Goal: Task Accomplishment & Management: Manage account settings

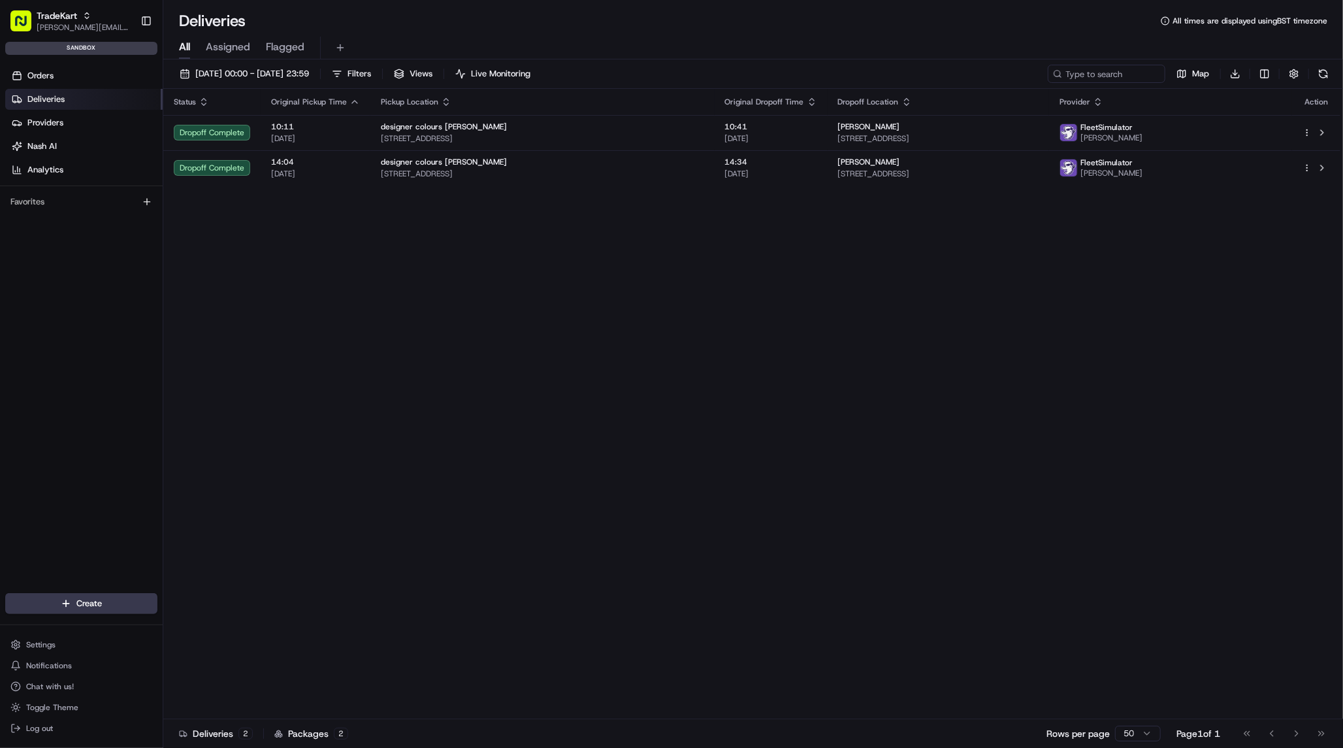
click at [1070, 439] on div "Status Original Pickup Time Pickup Location Original Dropoff Time Dropoff Locat…" at bounding box center [751, 404] width 1177 height 631
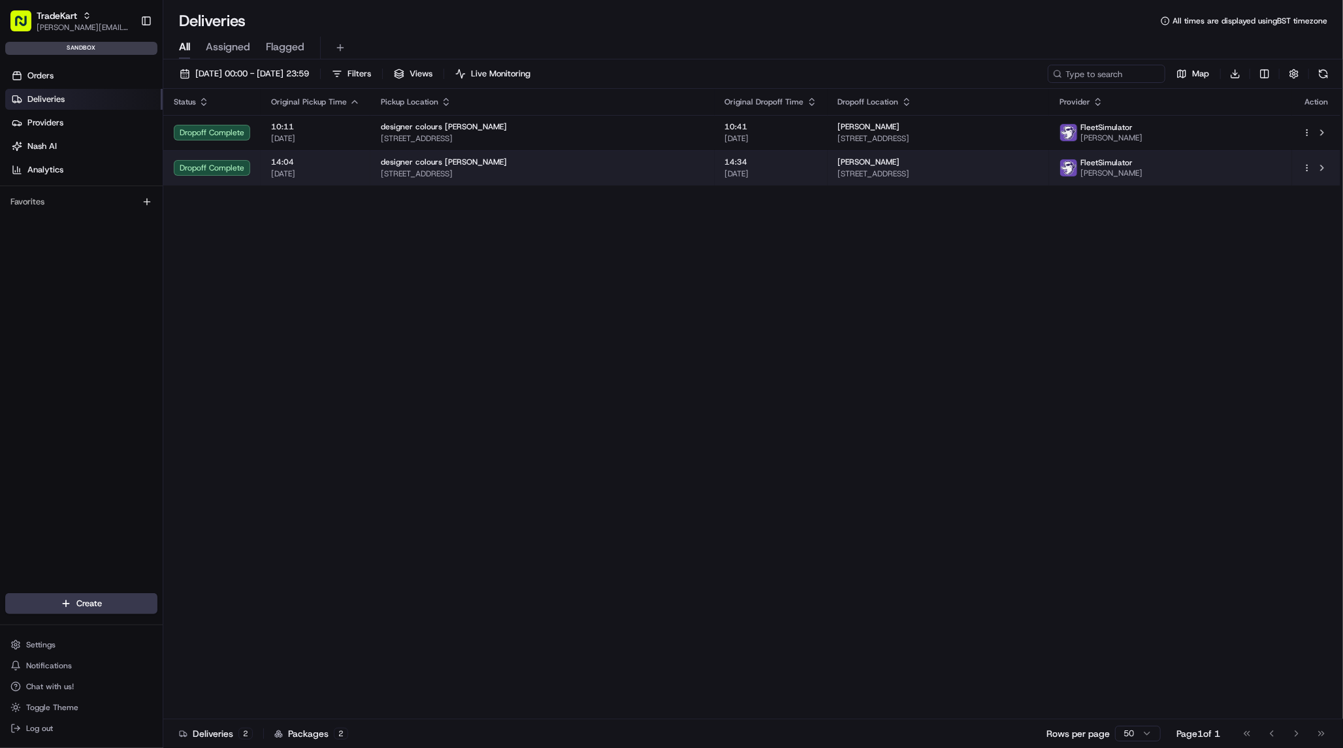
click at [376, 170] on td "designer colours Stanmore 389-391 Honeypot Lane, Stanmore, London, HA7 1JJ, GB" at bounding box center [542, 167] width 344 height 35
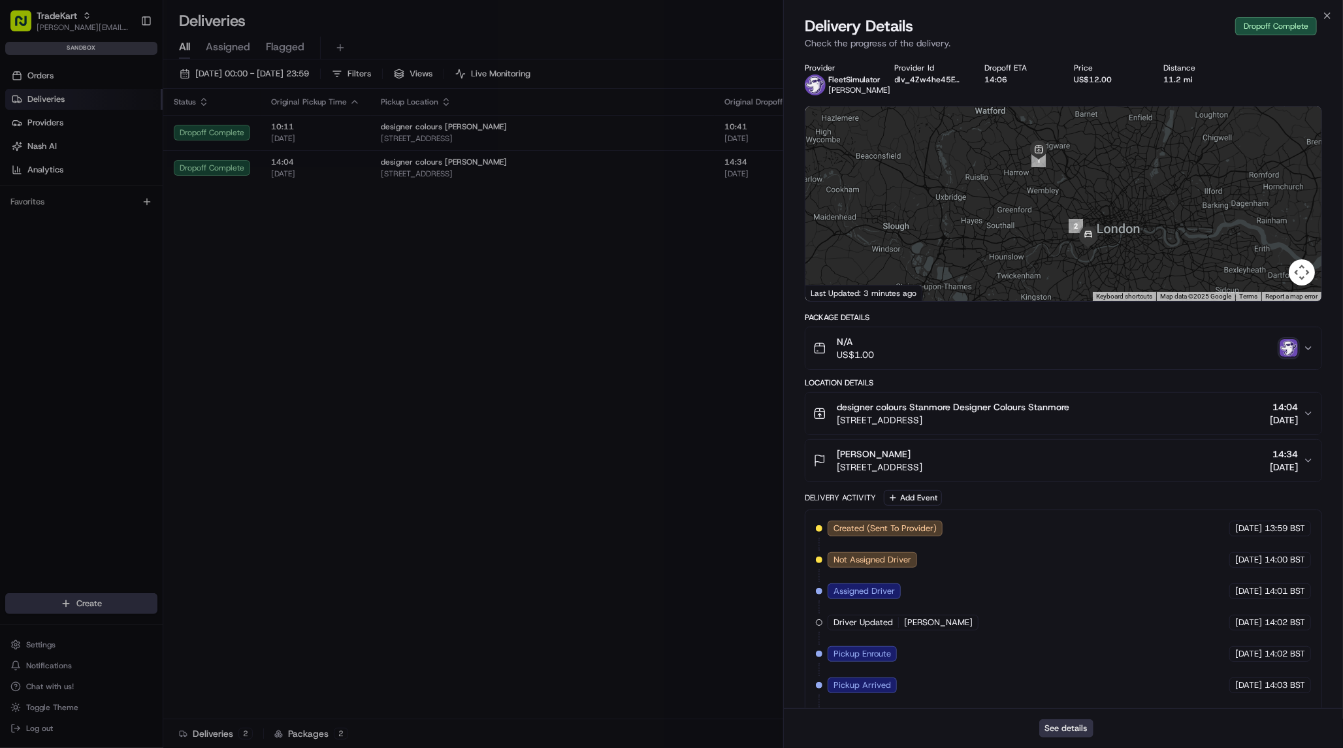
click at [1065, 730] on button "See details" at bounding box center [1067, 728] width 54 height 18
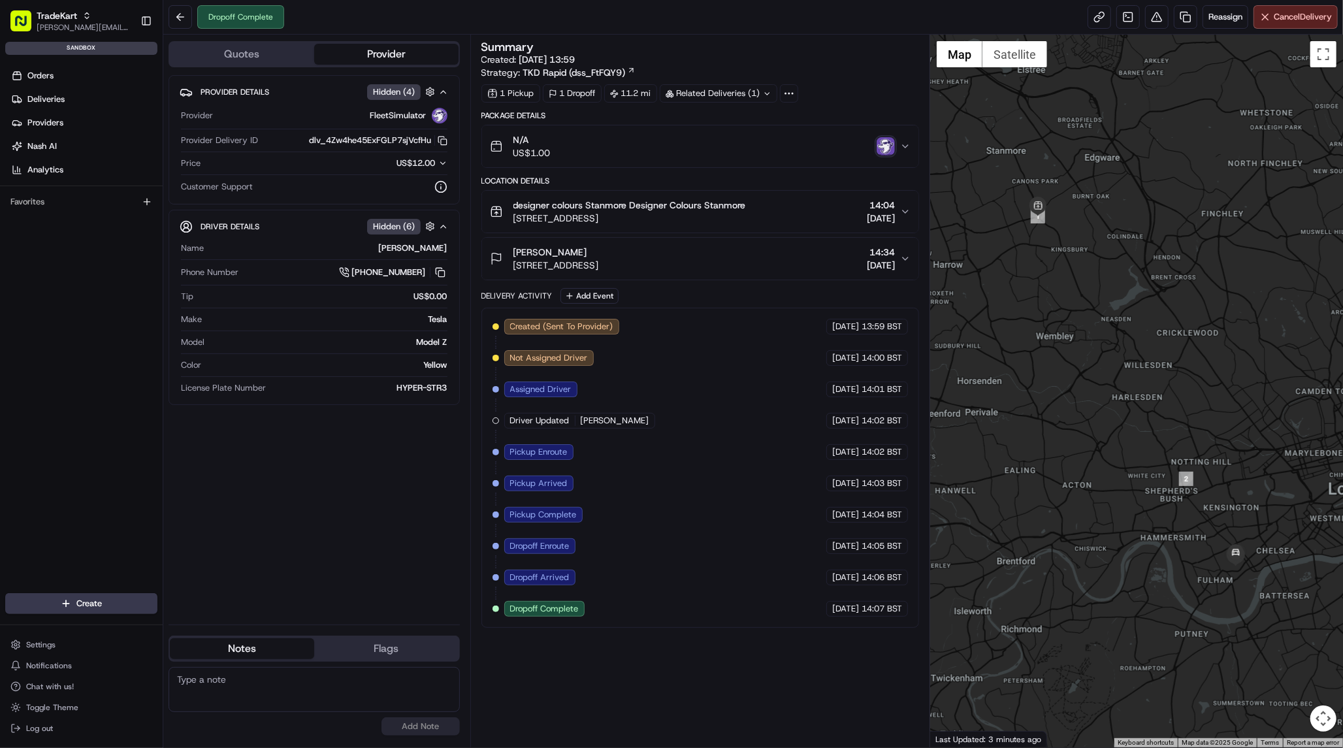
click at [870, 137] on div "N/A US$1.00" at bounding box center [695, 146] width 410 height 26
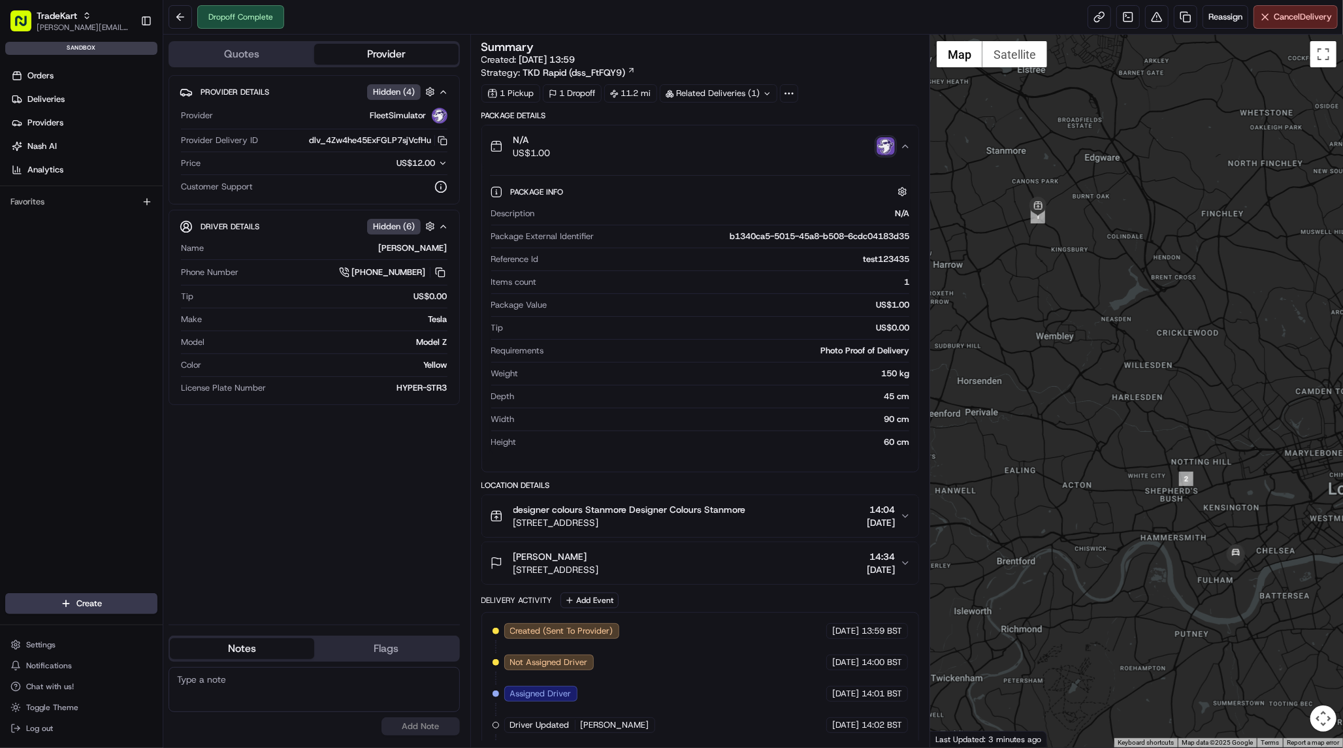
click at [849, 140] on div "N/A US$1.00" at bounding box center [695, 146] width 410 height 26
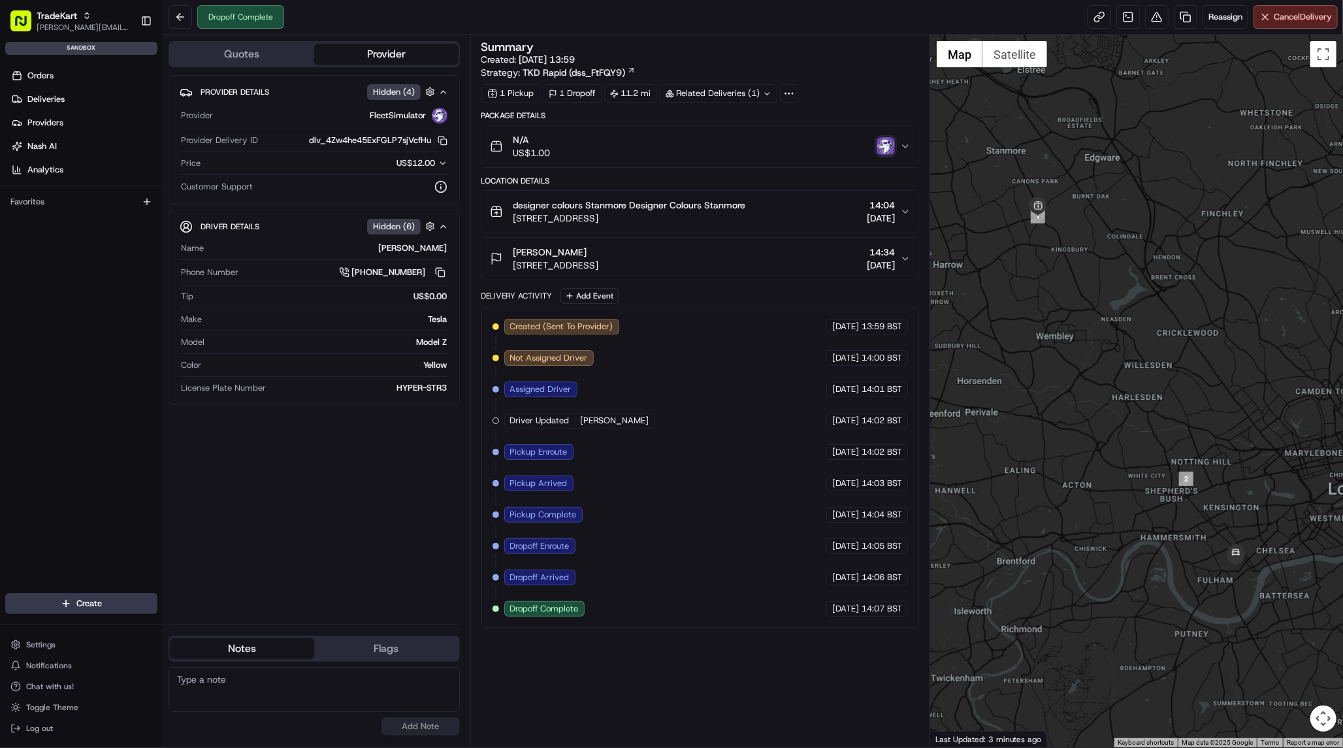
click at [356, 468] on div "Provider Details Hidden ( 4 ) Provider FleetSimulator Provider Delivery ID dlv_…" at bounding box center [314, 344] width 291 height 539
click at [599, 263] on span "Fulham Road, Stamford Bridge, London, SW6 1HS, GB" at bounding box center [557, 265] width 86 height 13
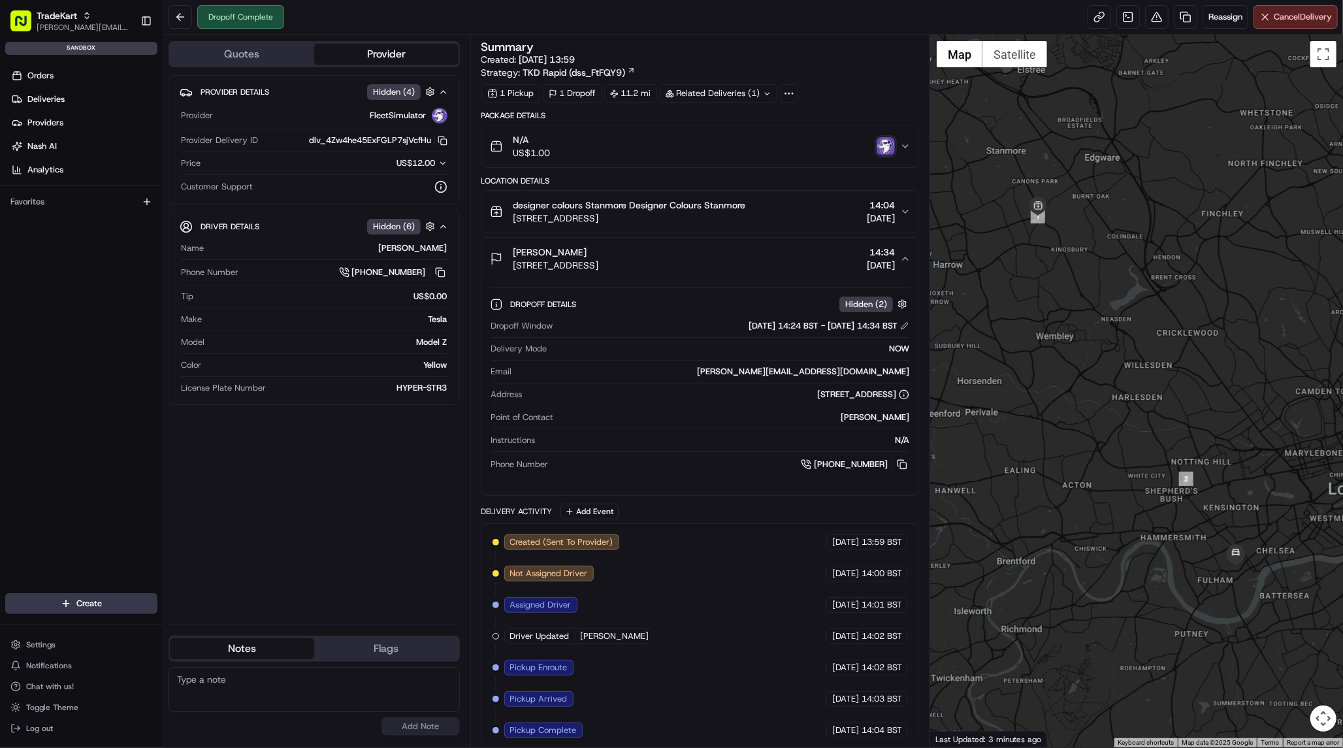
click at [718, 216] on span "389-391 Honeypot Lane, Stanmore, London, HA7 1JJ, GB" at bounding box center [630, 218] width 233 height 13
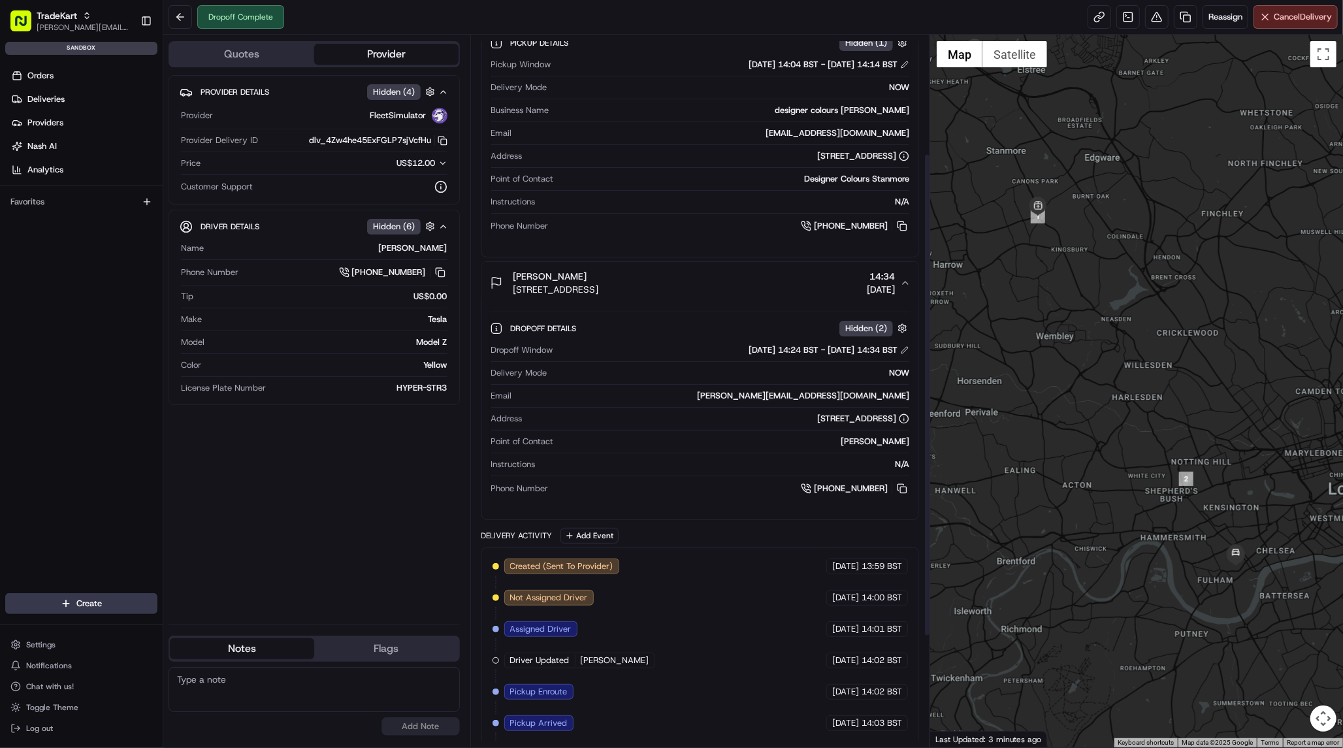
scroll to position [237, 0]
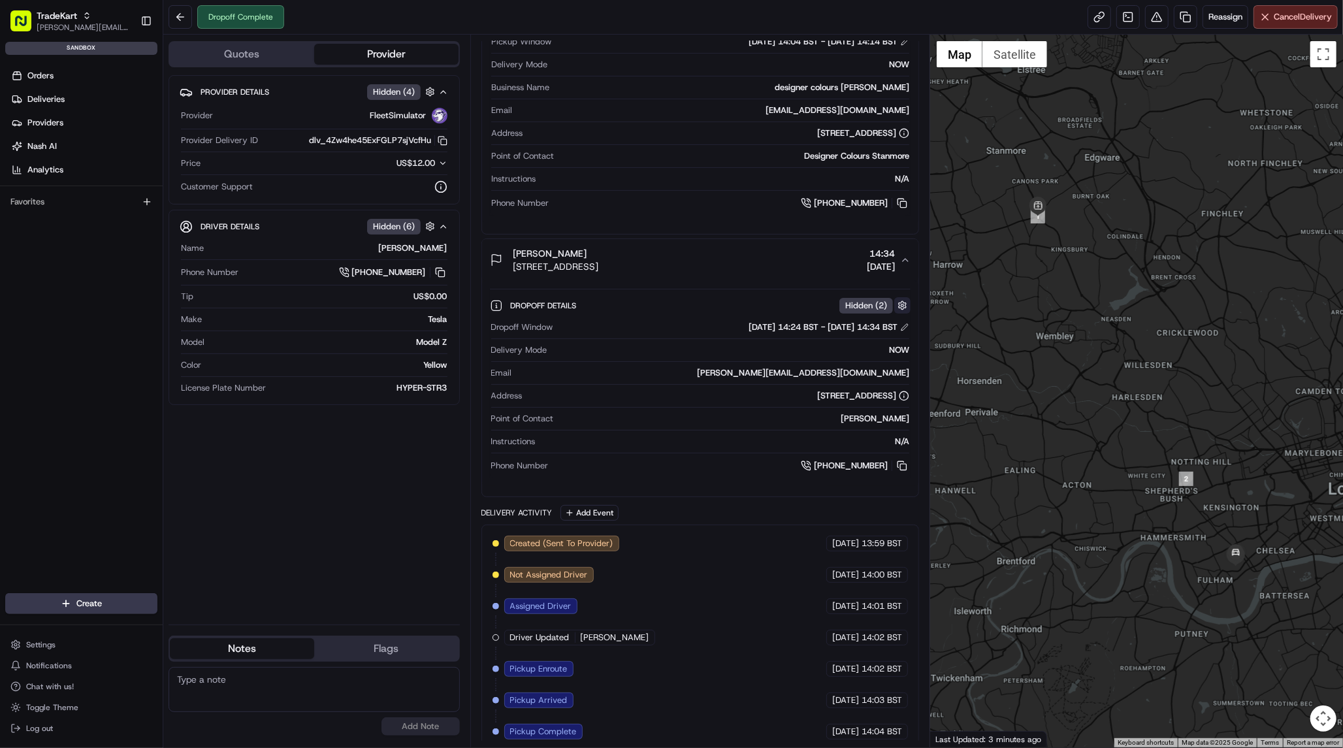
click at [902, 303] on button "button" at bounding box center [902, 305] width 16 height 16
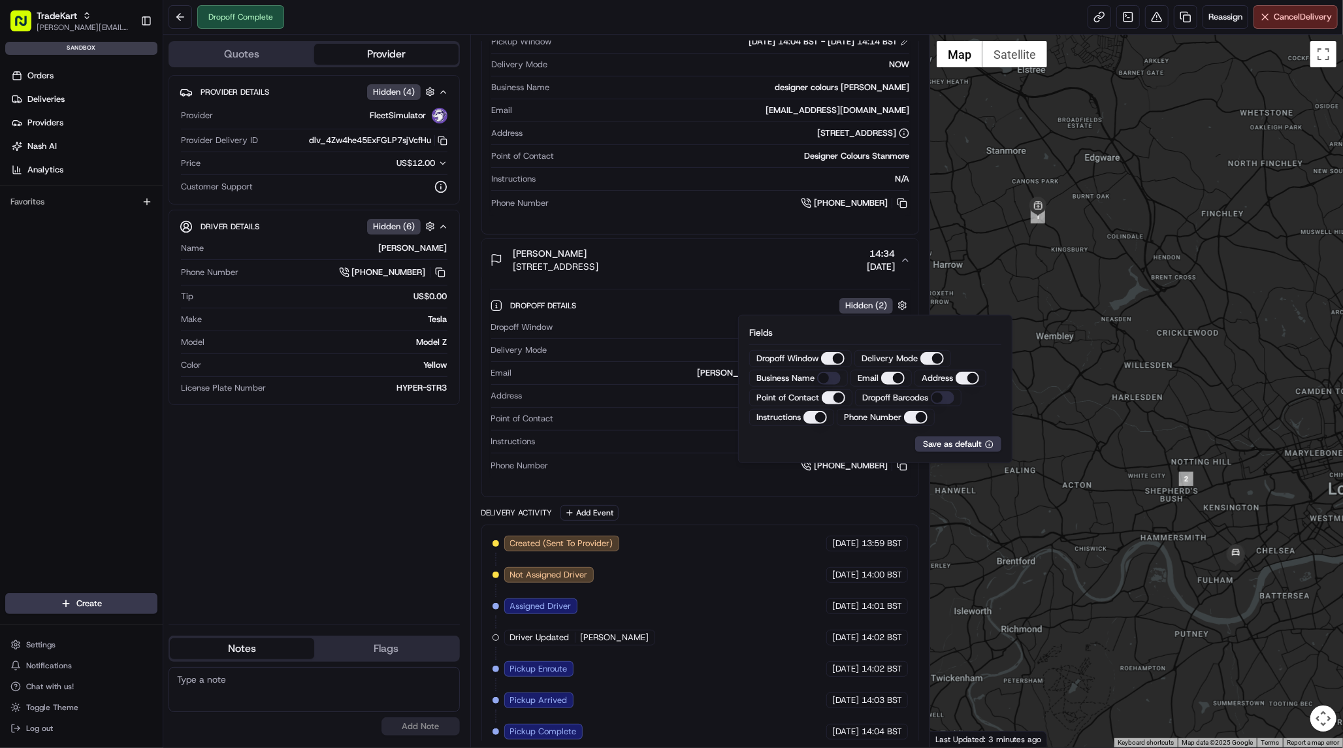
click at [787, 235] on div "Location Details designer colours Stanmore Designer Colours Stanmore 389-391 Ho…" at bounding box center [701, 218] width 438 height 559
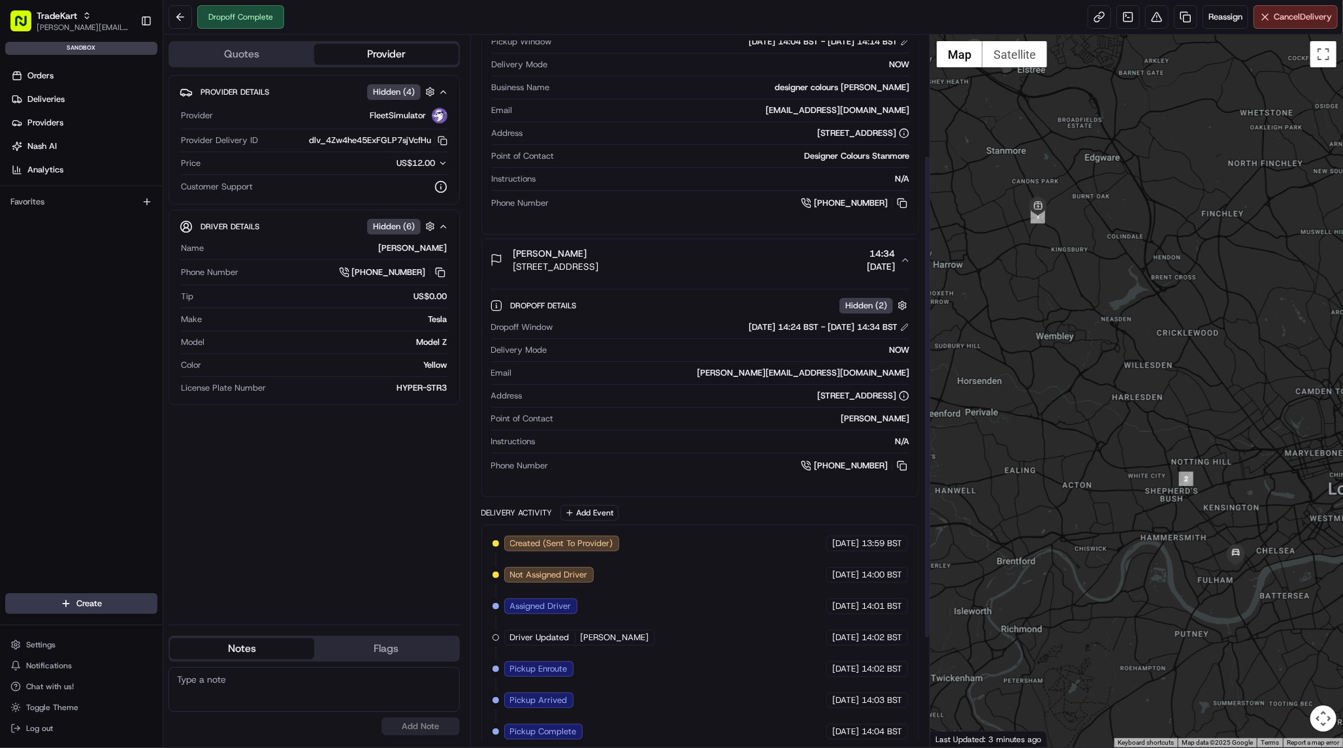
scroll to position [59, 0]
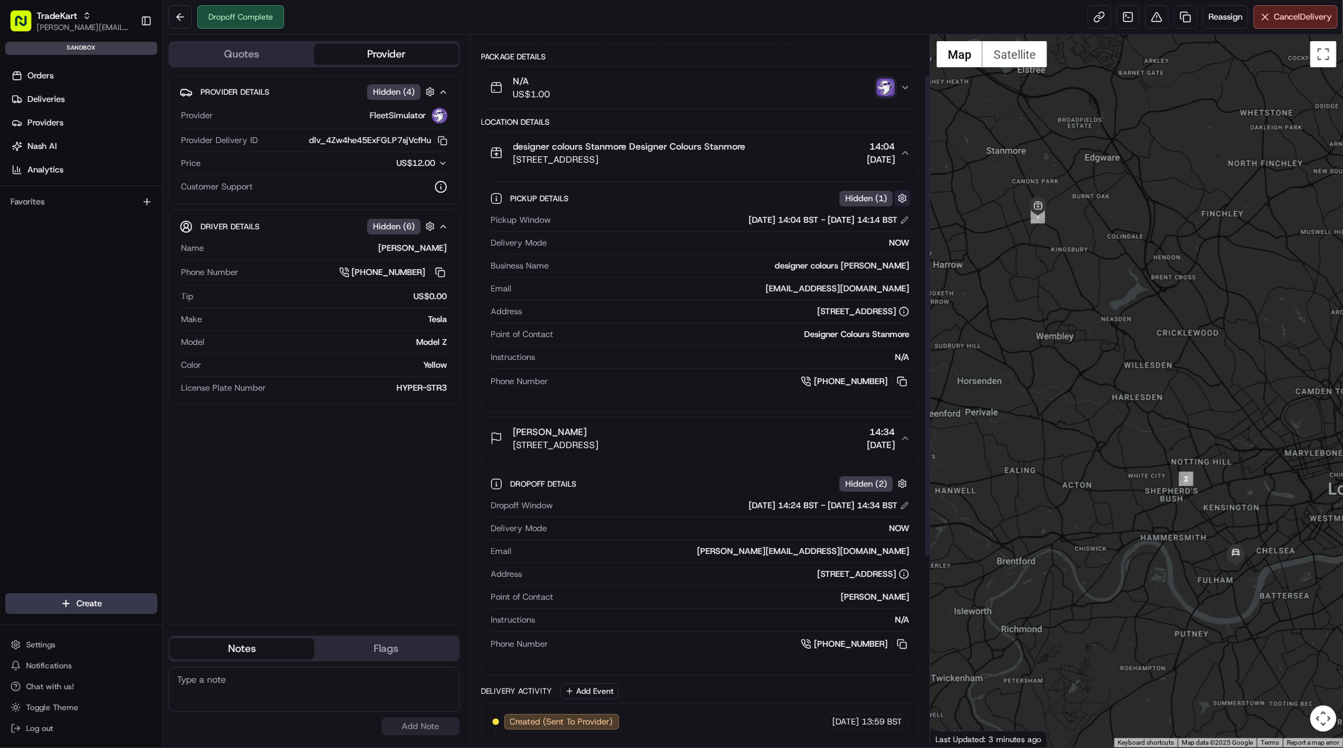
click at [904, 197] on button "button" at bounding box center [902, 198] width 16 height 16
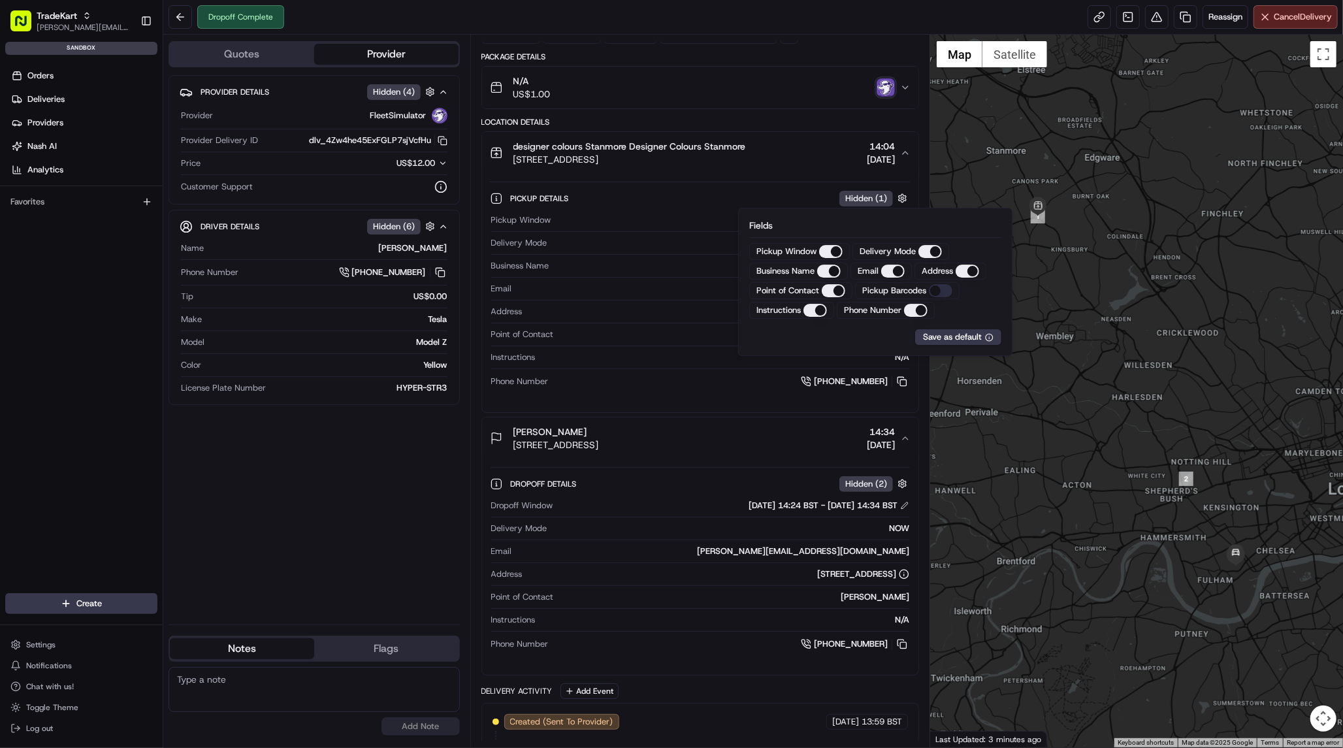
click at [650, 411] on div "designer colours Stanmore Designer Colours Stanmore 389-391 Honeypot Lane, Stan…" at bounding box center [701, 272] width 438 height 282
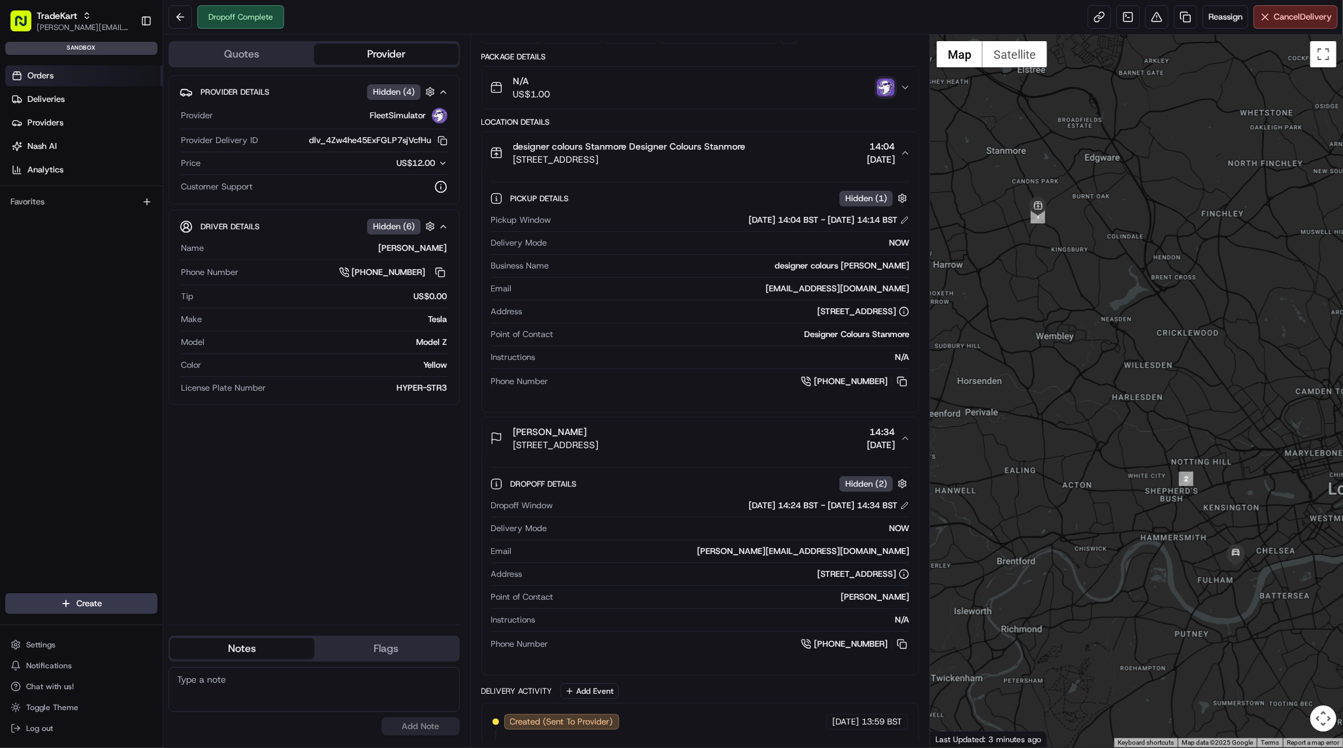
click at [73, 77] on link "Orders" at bounding box center [83, 75] width 157 height 21
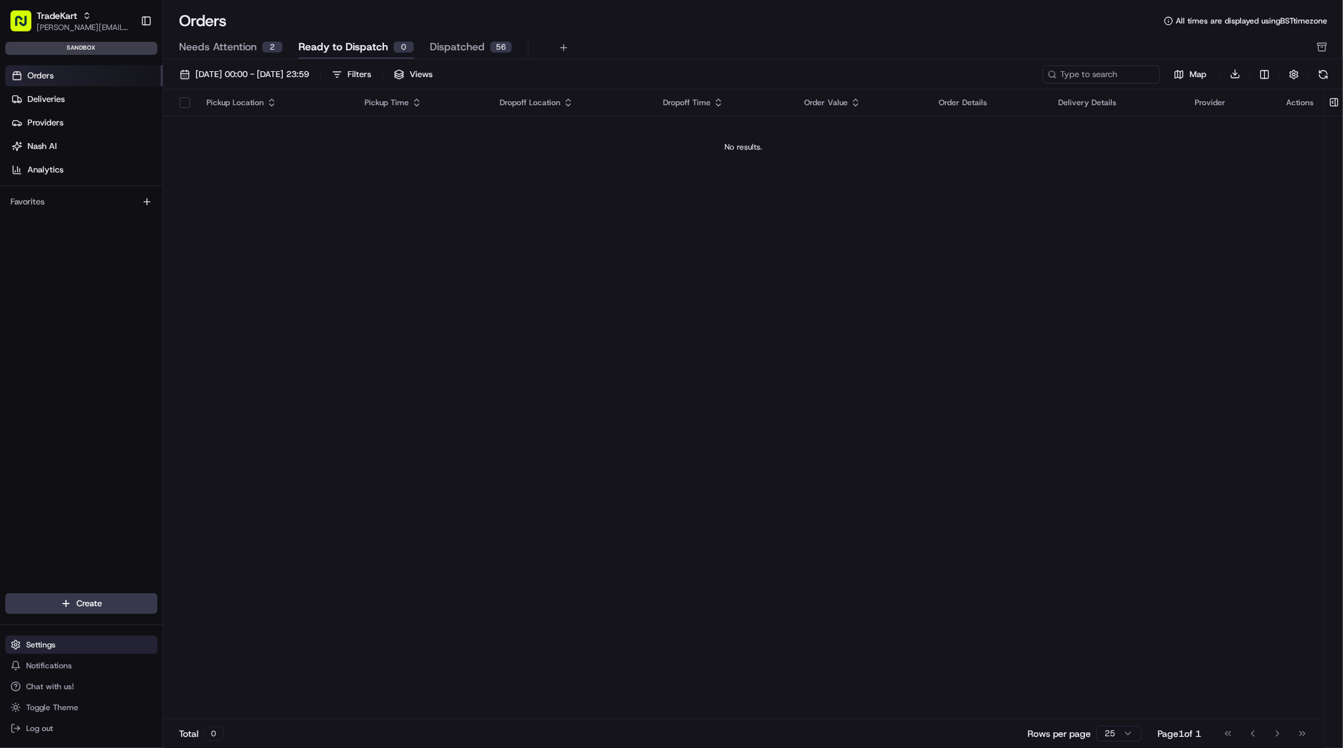
click at [93, 644] on button "Settings" at bounding box center [81, 645] width 152 height 18
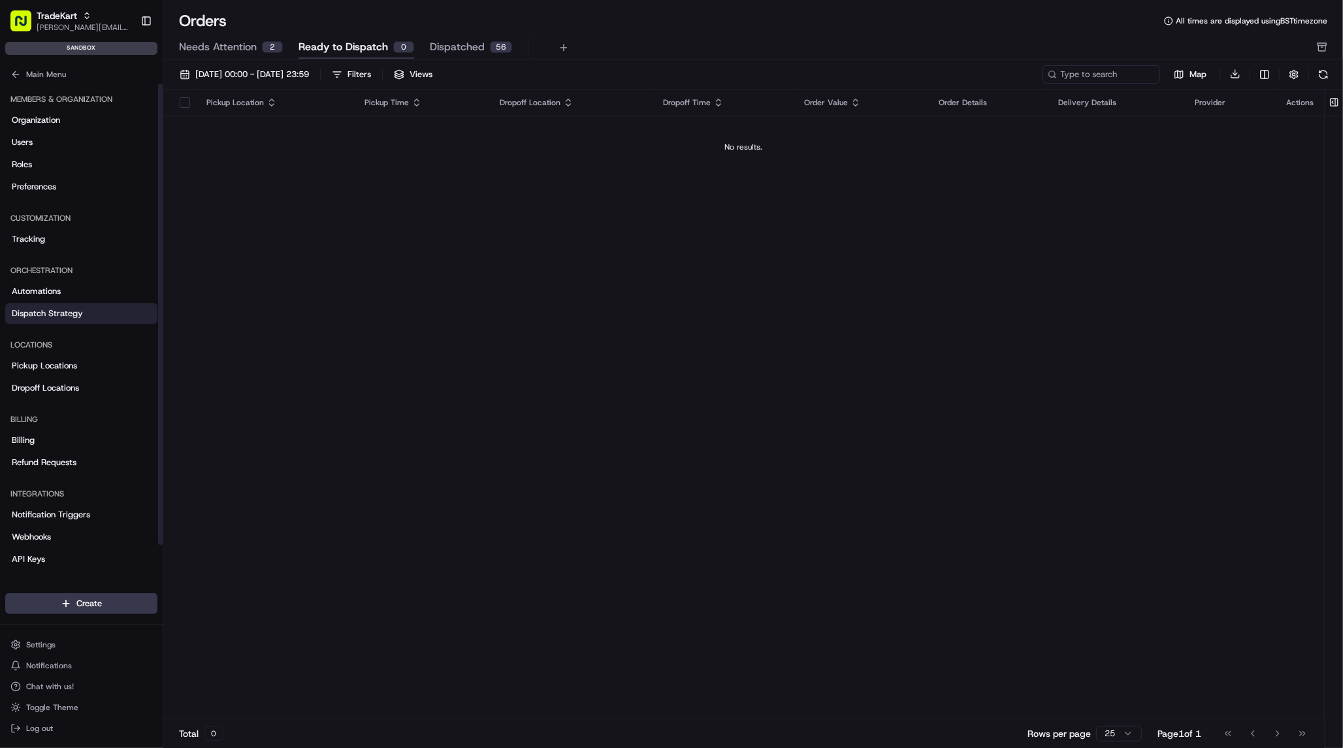
click at [59, 313] on span "Dispatch Strategy" at bounding box center [47, 314] width 71 height 12
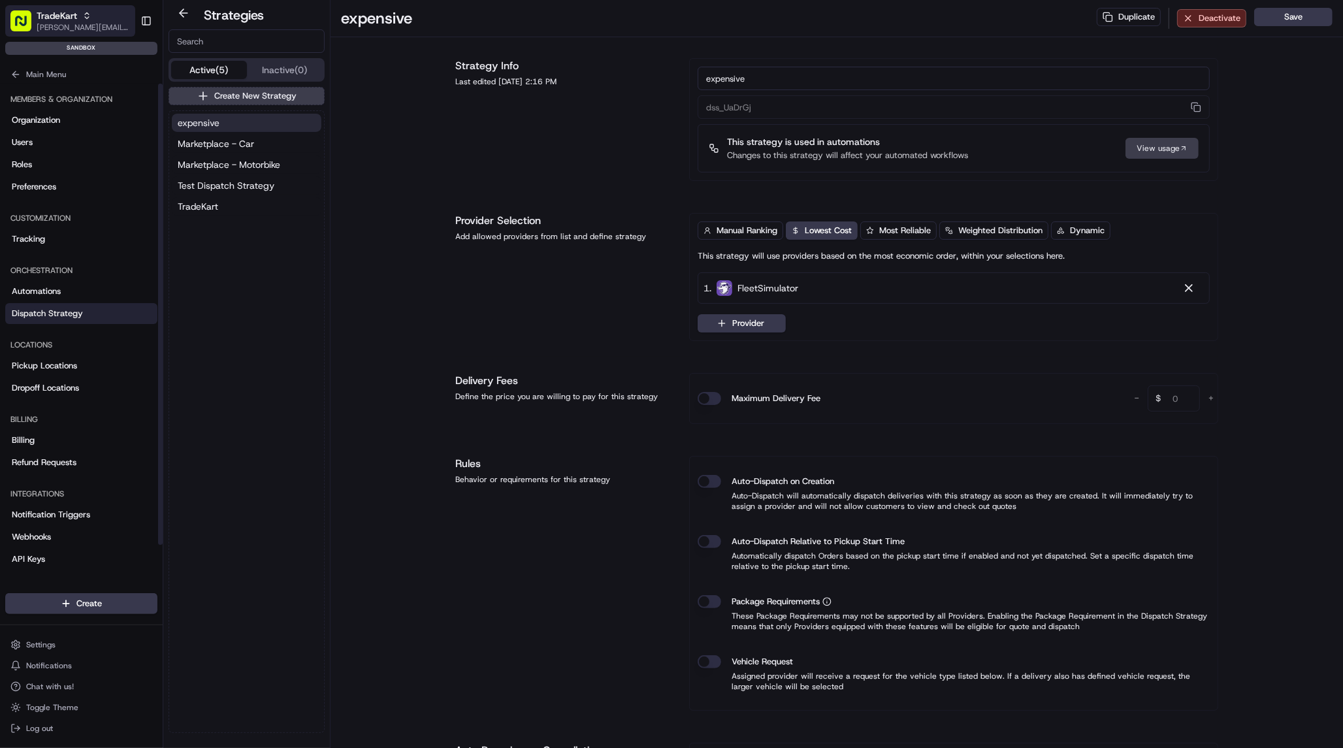
click at [109, 28] on span "[PERSON_NAME][EMAIL_ADDRESS][DOMAIN_NAME]" at bounding box center [83, 27] width 93 height 10
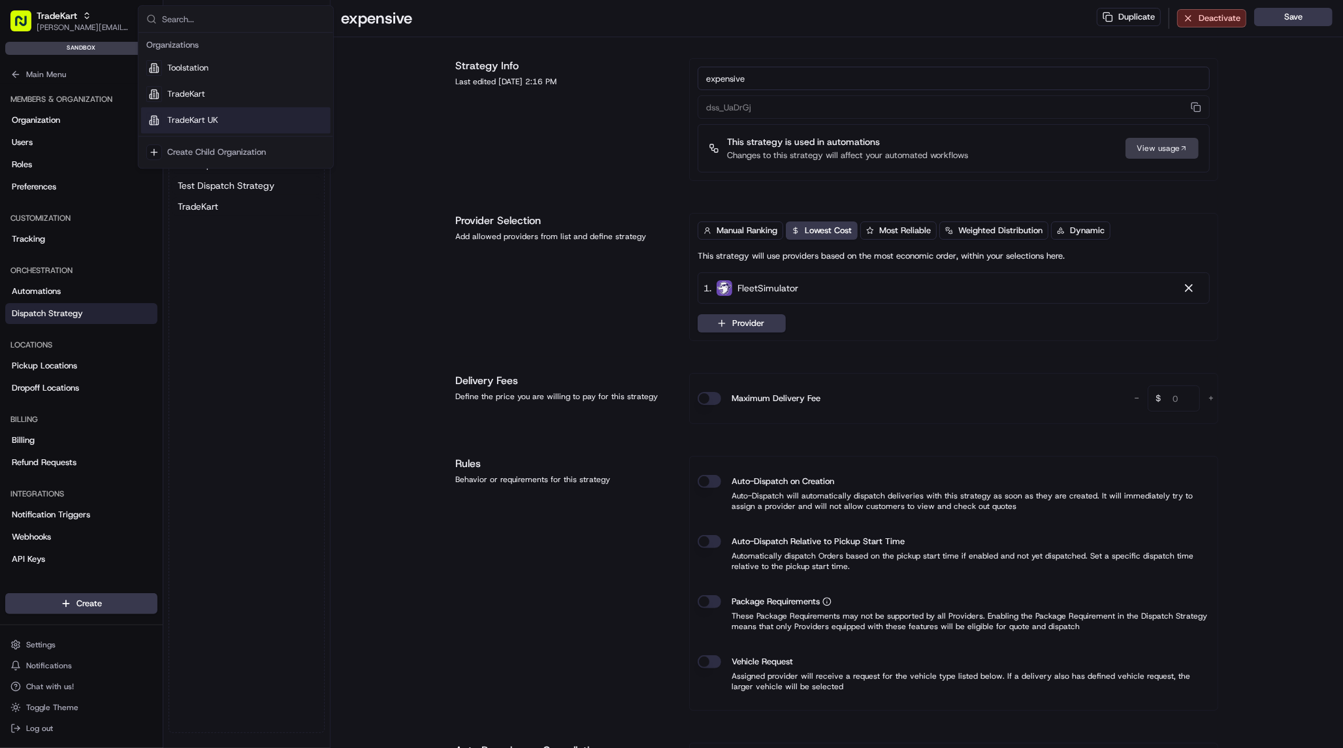
click at [202, 118] on span "TradeKart UK" at bounding box center [192, 120] width 51 height 12
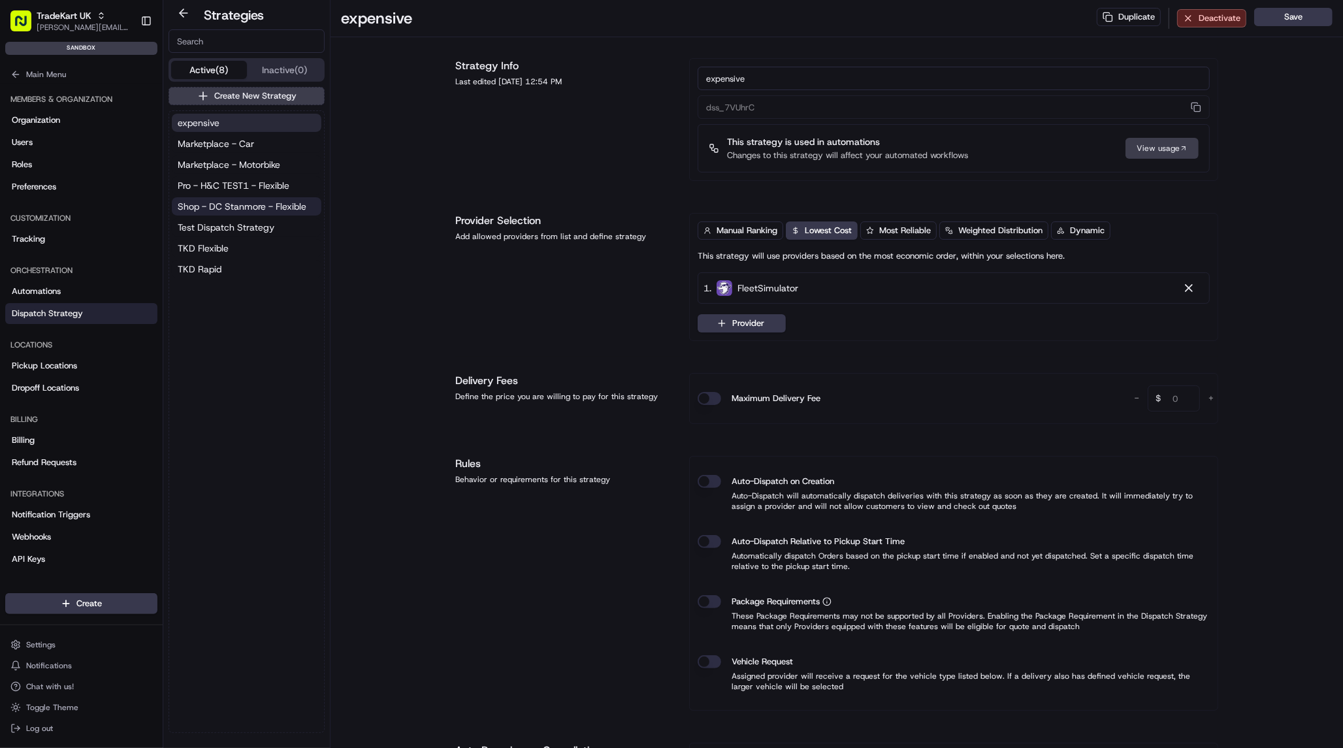
click at [299, 210] on span "Shop - DC Stanmore - Flexible" at bounding box center [242, 206] width 129 height 13
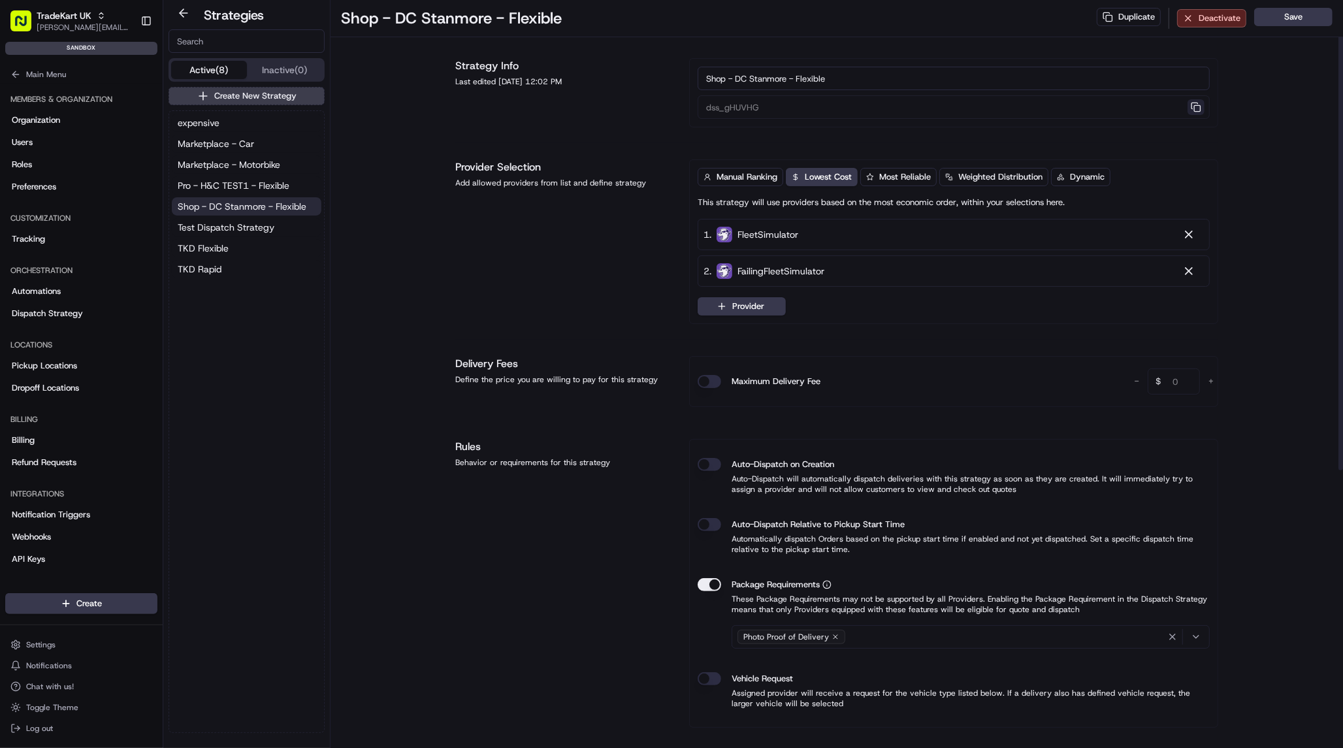
click at [1196, 110] on button "button" at bounding box center [1196, 107] width 17 height 16
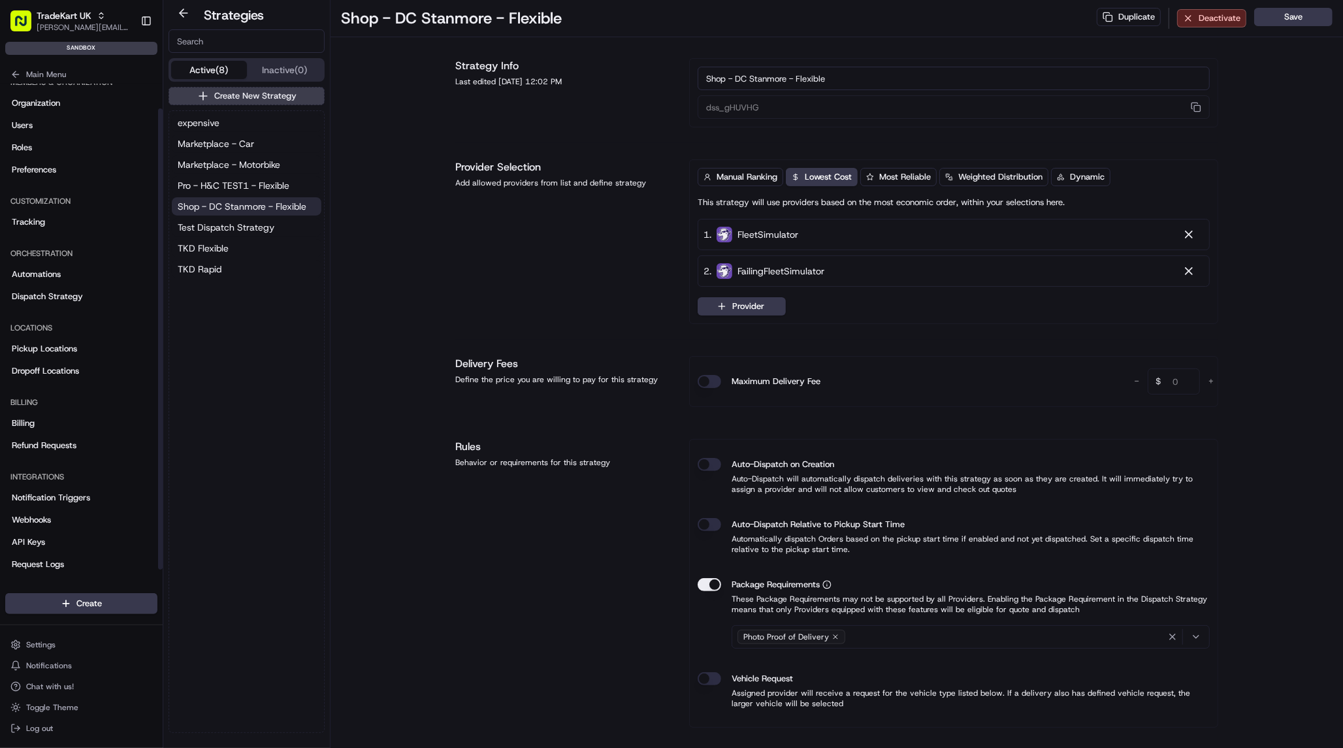
scroll to position [26, 0]
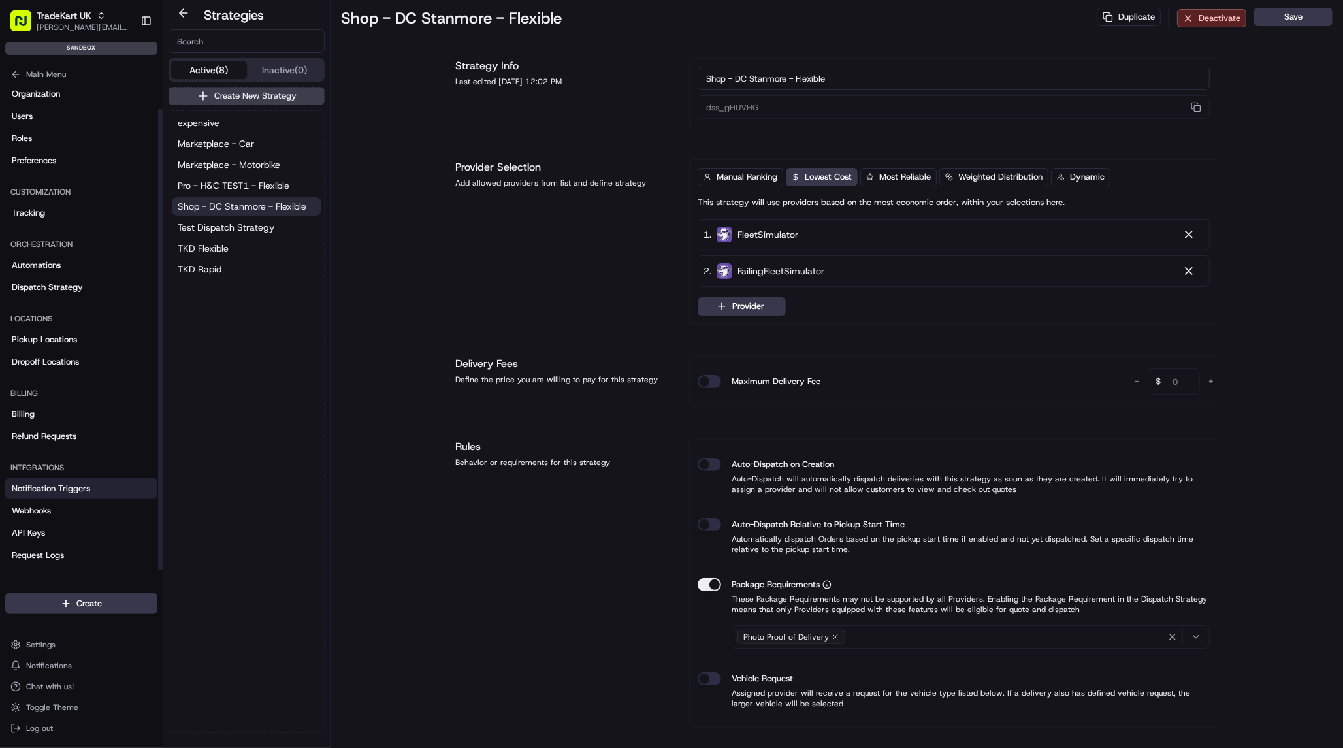
click at [56, 490] on span "Notification Triggers" at bounding box center [51, 489] width 78 height 12
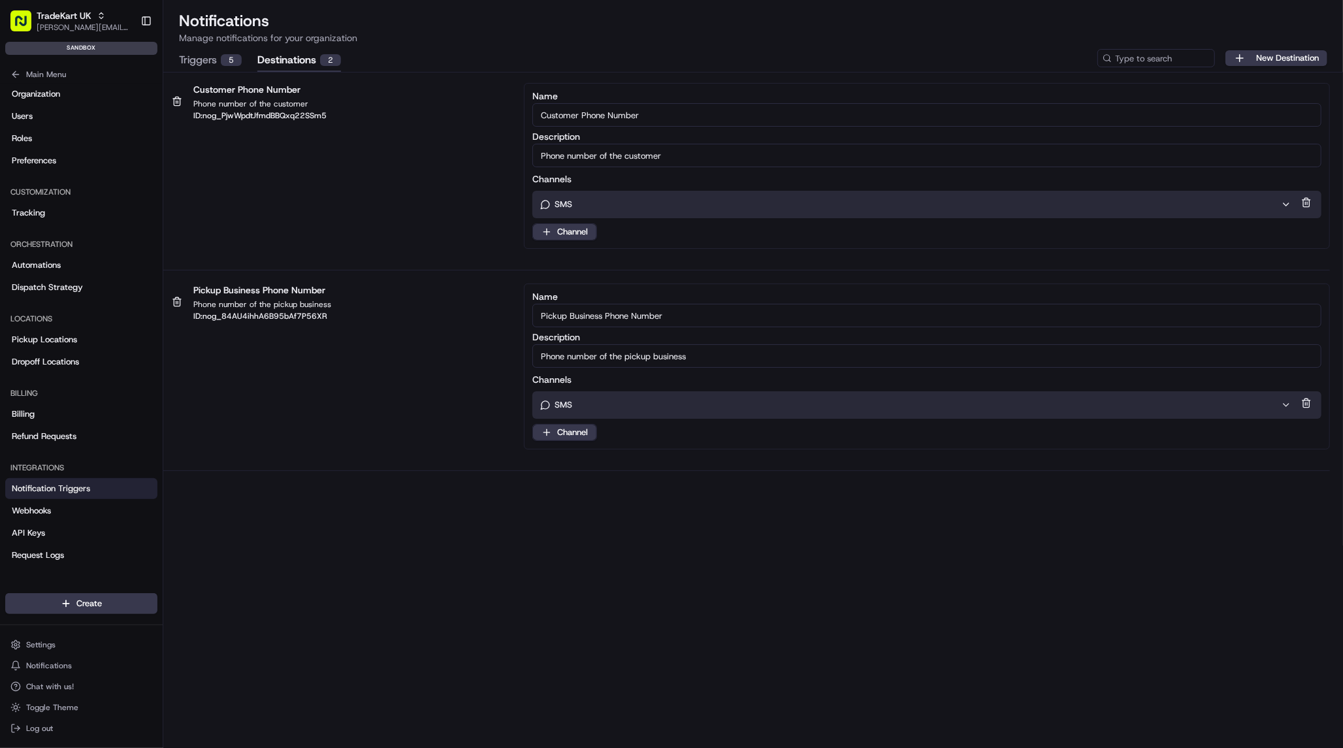
click at [284, 63] on button "Destinations 2" at bounding box center [299, 61] width 84 height 22
click at [219, 59] on button "Triggers 5" at bounding box center [210, 61] width 63 height 22
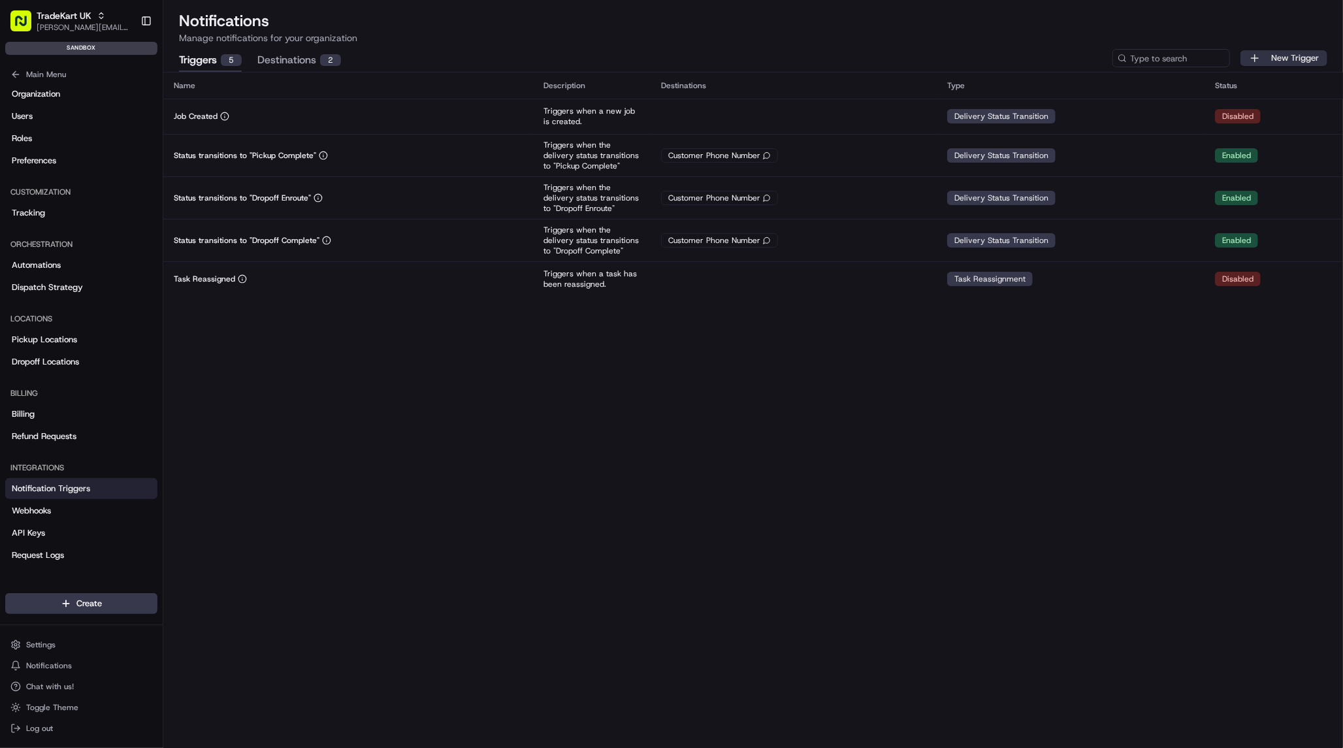
click at [1277, 60] on button "New Trigger" at bounding box center [1284, 58] width 87 height 16
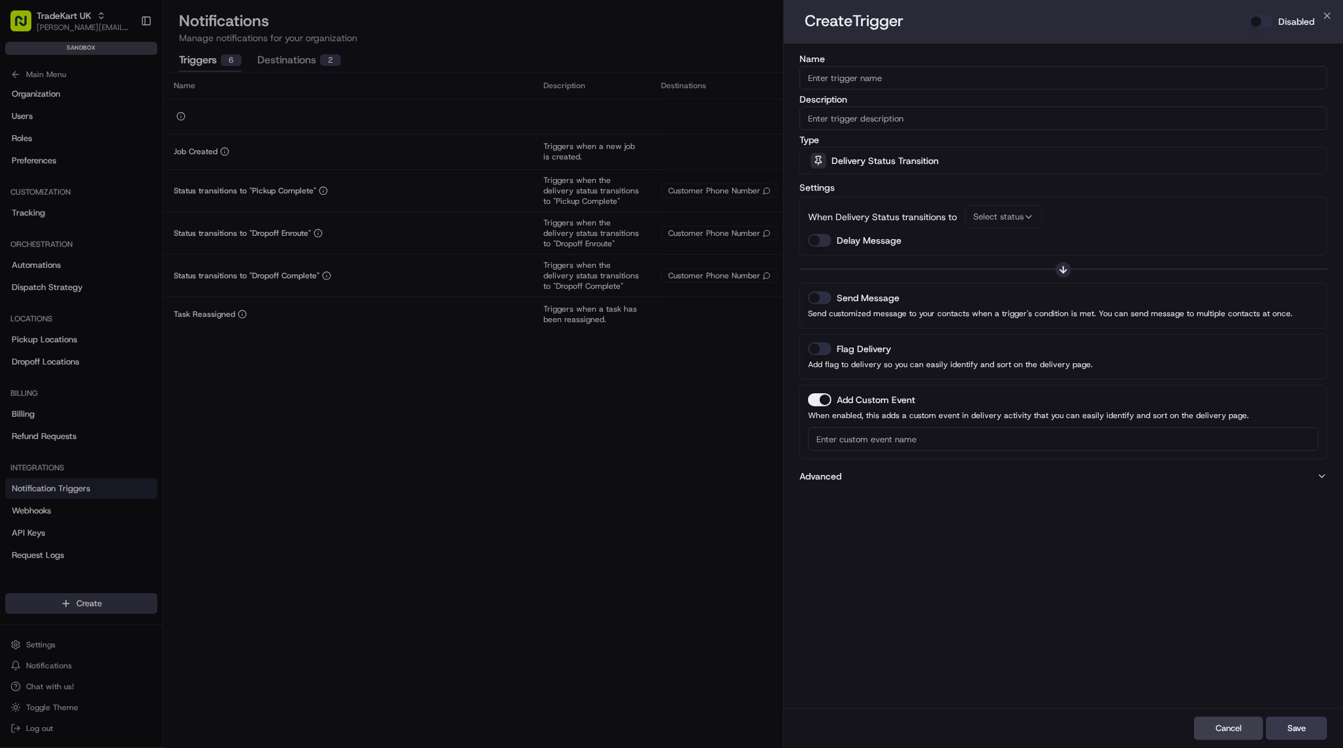
click at [893, 152] on div "Delivery Status Transition" at bounding box center [1063, 161] width 521 height 26
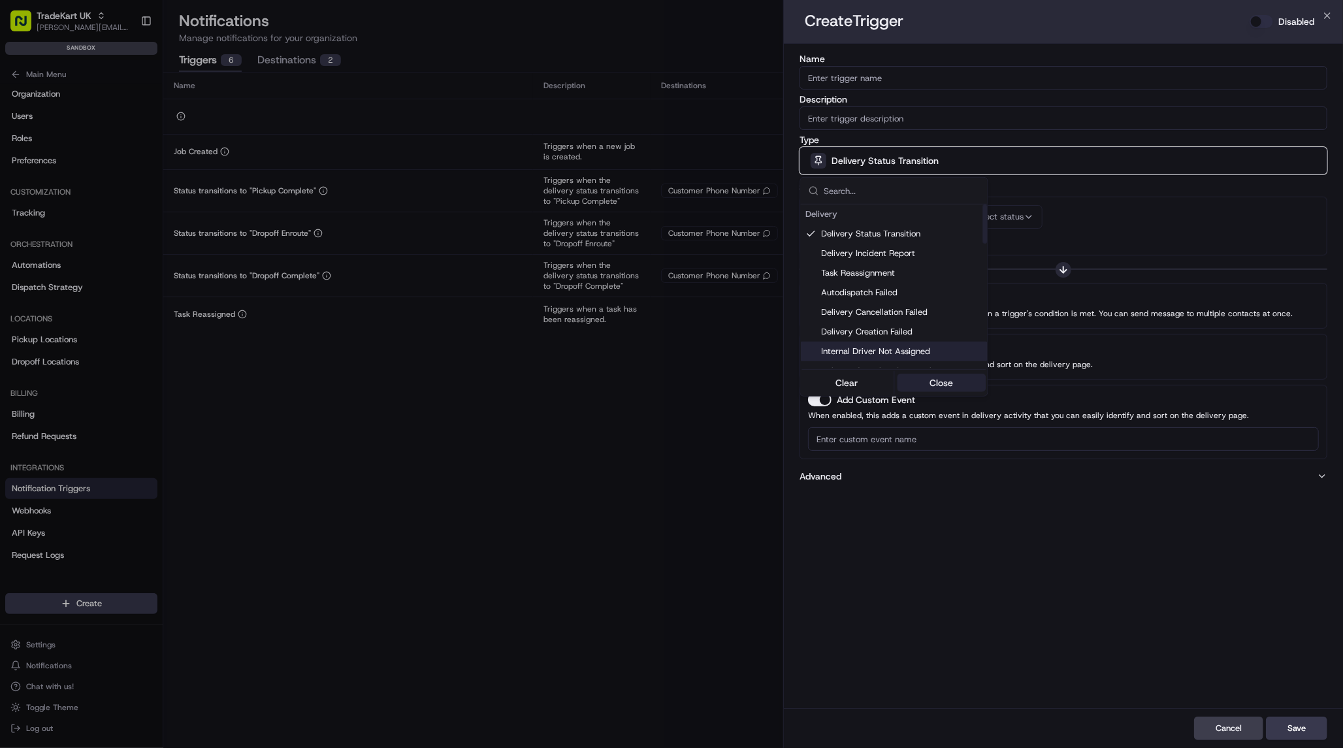
click at [930, 376] on button "Close" at bounding box center [942, 383] width 90 height 18
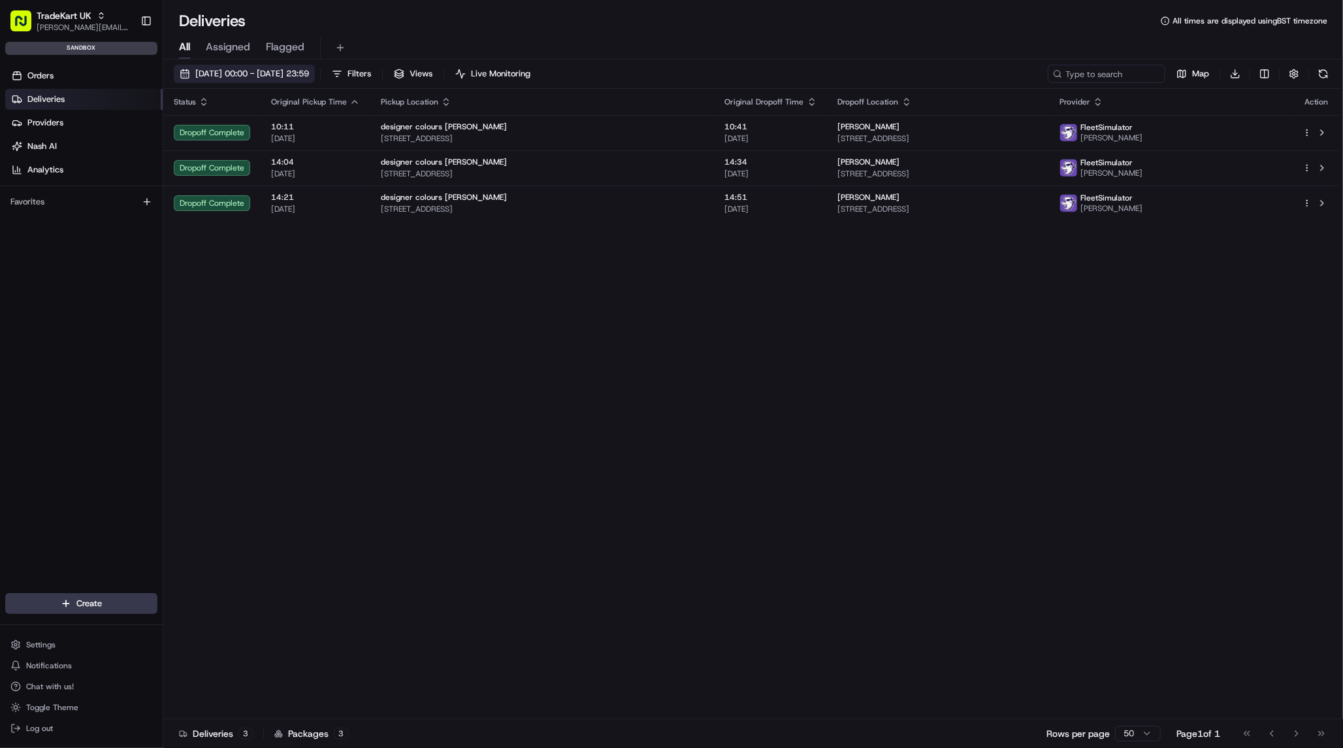
click at [293, 76] on span "[DATE] 00:00 - [DATE] 23:59" at bounding box center [252, 74] width 114 height 12
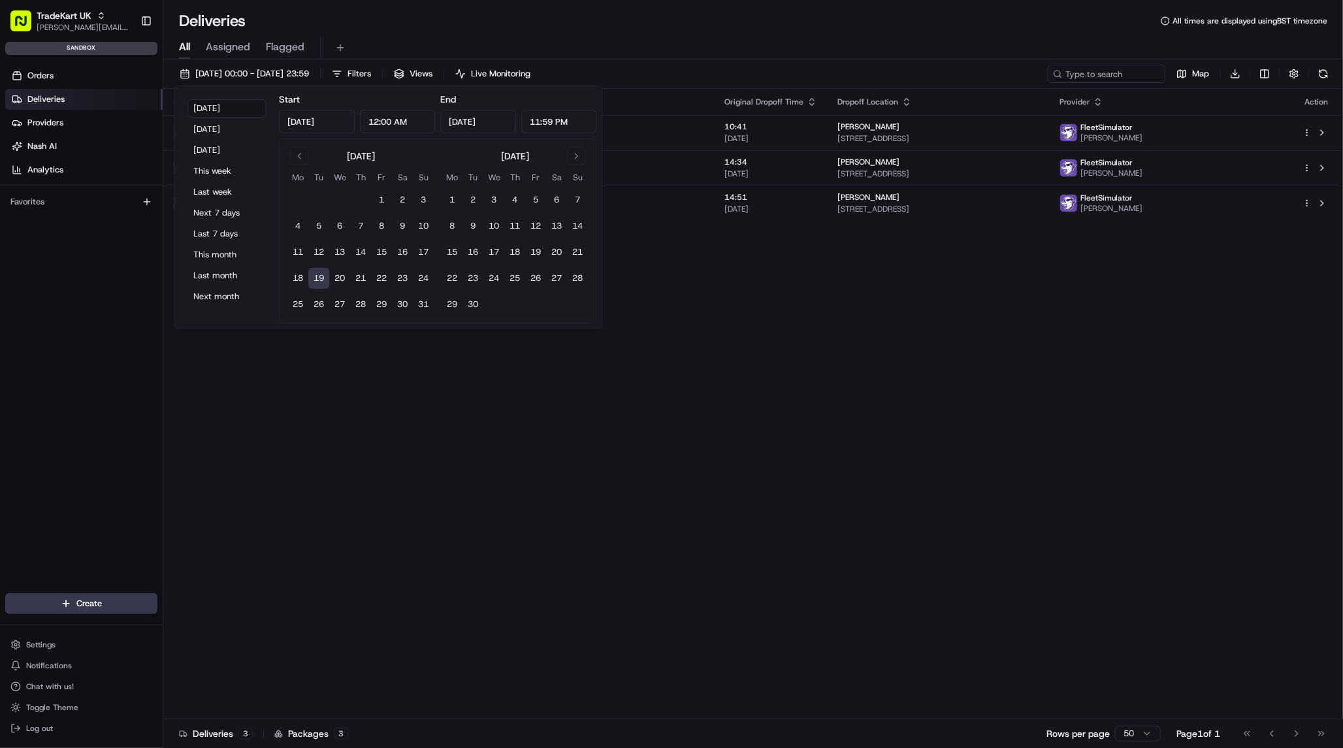
click at [325, 272] on button "19" at bounding box center [318, 278] width 21 height 21
click at [334, 276] on button "20" at bounding box center [339, 278] width 21 height 21
type input "Aug 20, 2025"
click at [419, 438] on div "Status Original Pickup Time Pickup Location Original Dropoff Time Dropoff Locat…" at bounding box center [751, 404] width 1177 height 631
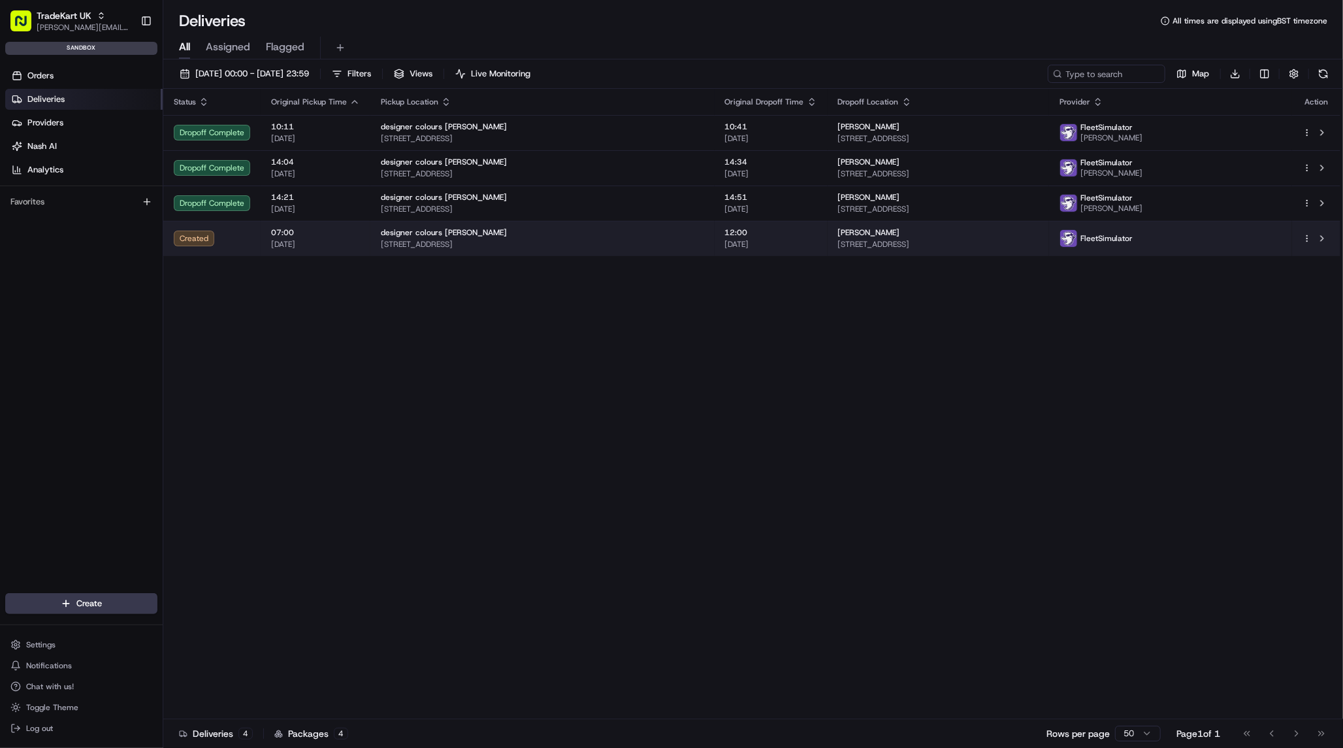
click at [274, 234] on span "07:00" at bounding box center [315, 232] width 89 height 10
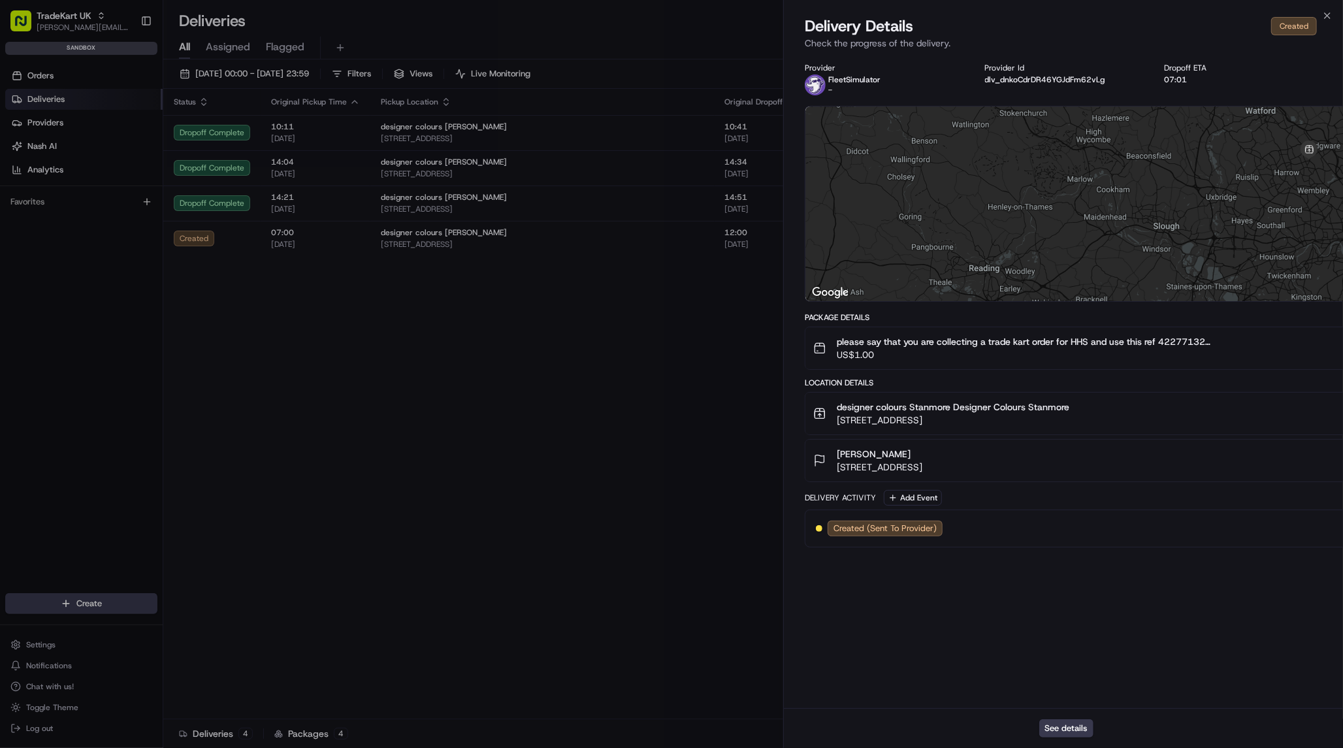
click at [1002, 363] on button "please say that you are collecting a trade kart order for HHS and use this ref …" at bounding box center [1334, 348] width 1057 height 42
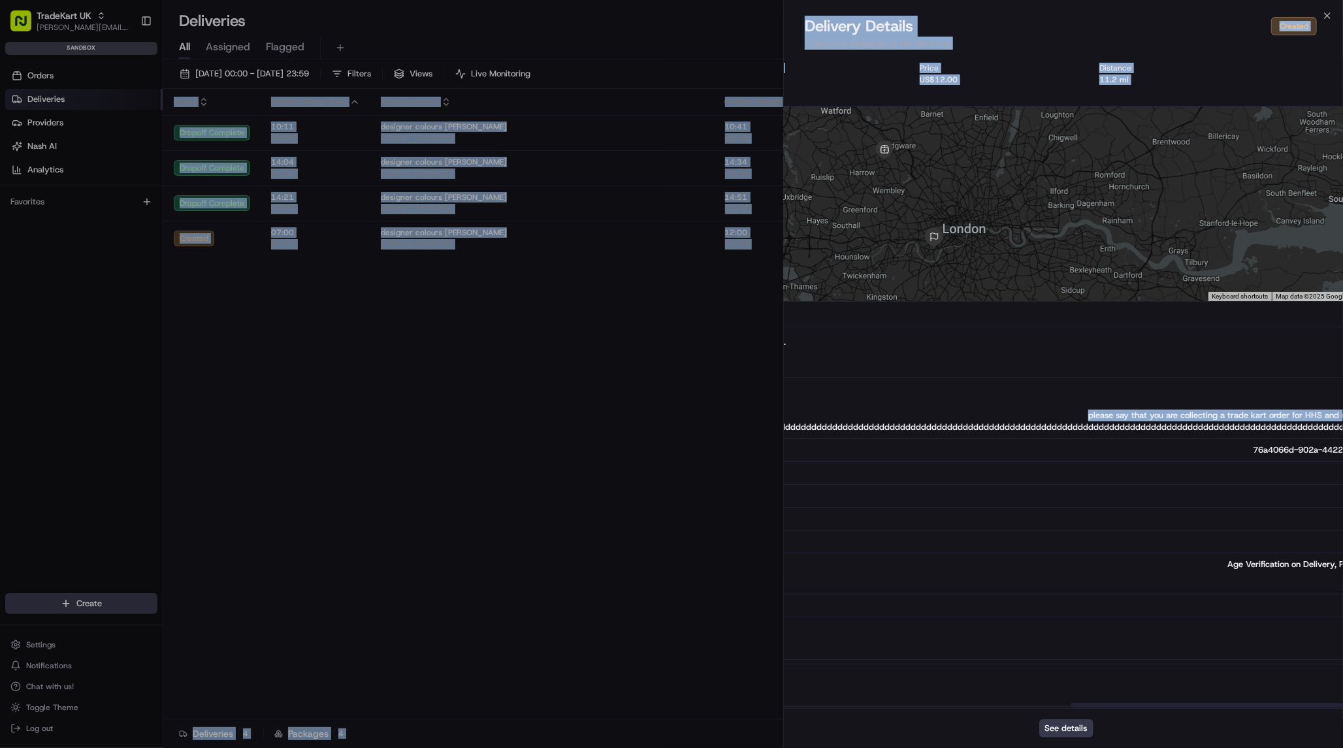
scroll to position [0, 590]
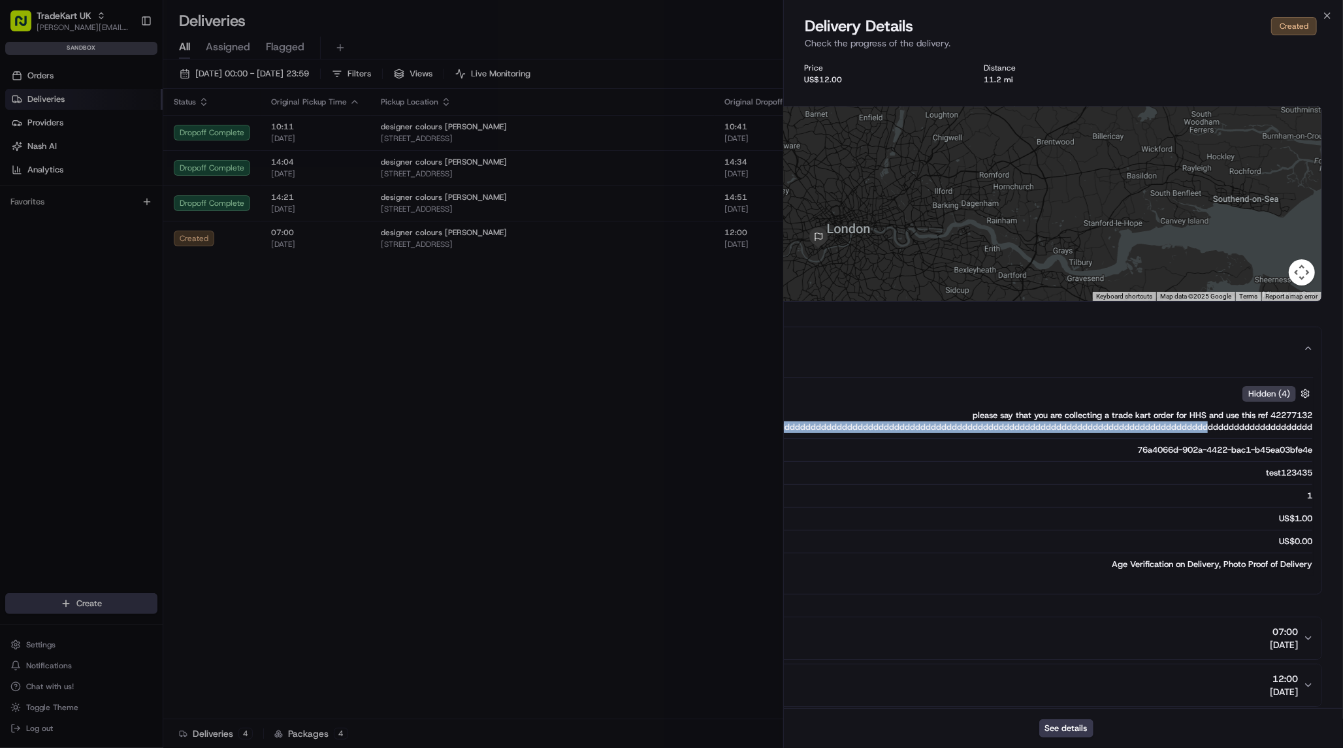
drag, startPoint x: 1043, startPoint y: 425, endPoint x: 1211, endPoint y: 424, distance: 167.9
click at [1211, 424] on div "please say that you are collecting a trade kart order for HHS and use this ref …" at bounding box center [817, 422] width 992 height 24
click at [1168, 419] on div "please say that you are collecting a trade kart order for HHS and use this ref …" at bounding box center [817, 422] width 992 height 24
click at [1071, 728] on button "See details" at bounding box center [1067, 728] width 54 height 18
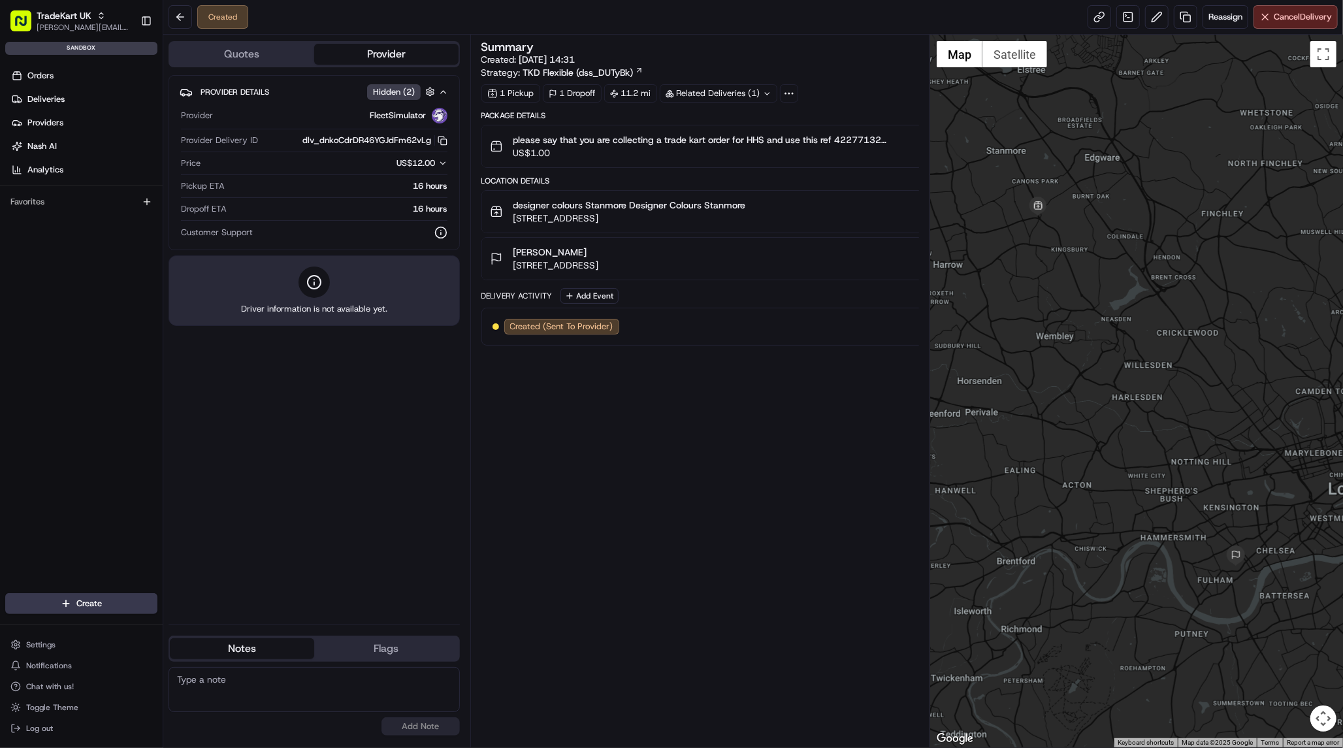
click at [599, 255] on div "[PERSON_NAME]" at bounding box center [557, 252] width 86 height 13
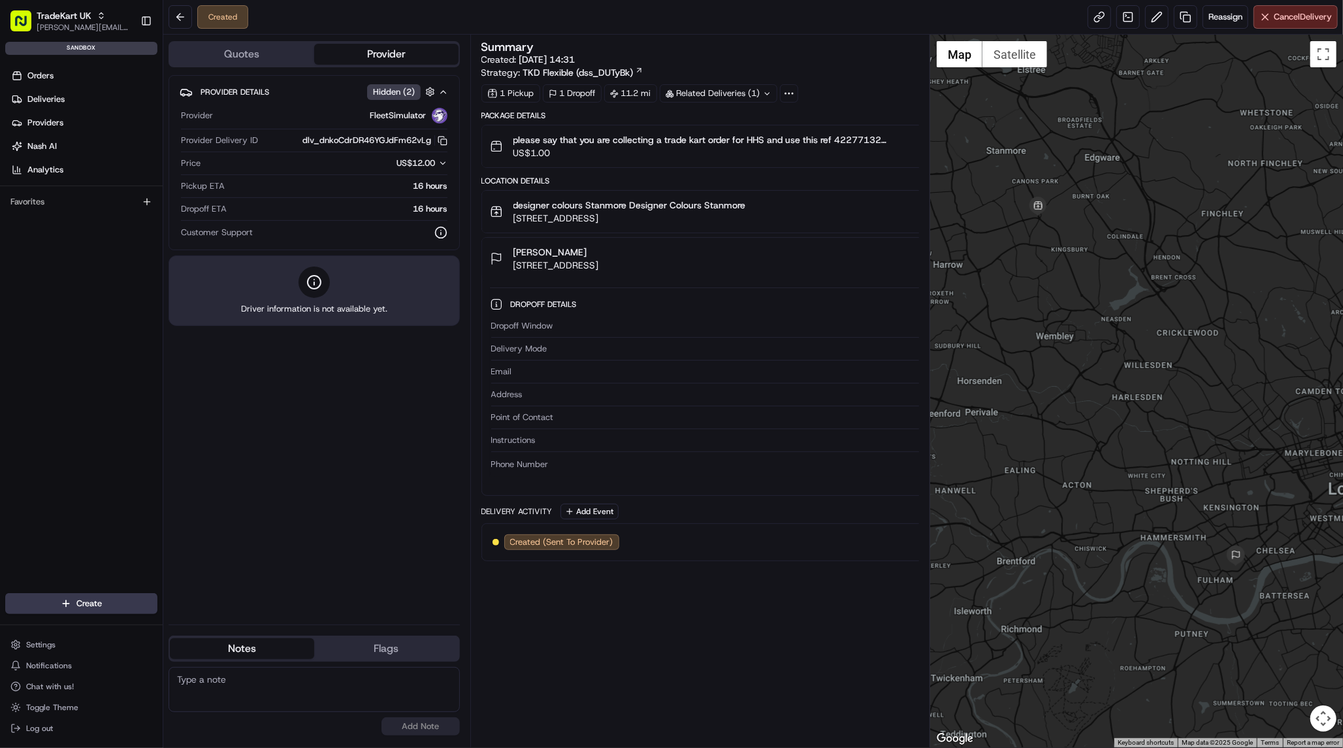
click at [692, 213] on span "[STREET_ADDRESS]" at bounding box center [630, 218] width 233 height 13
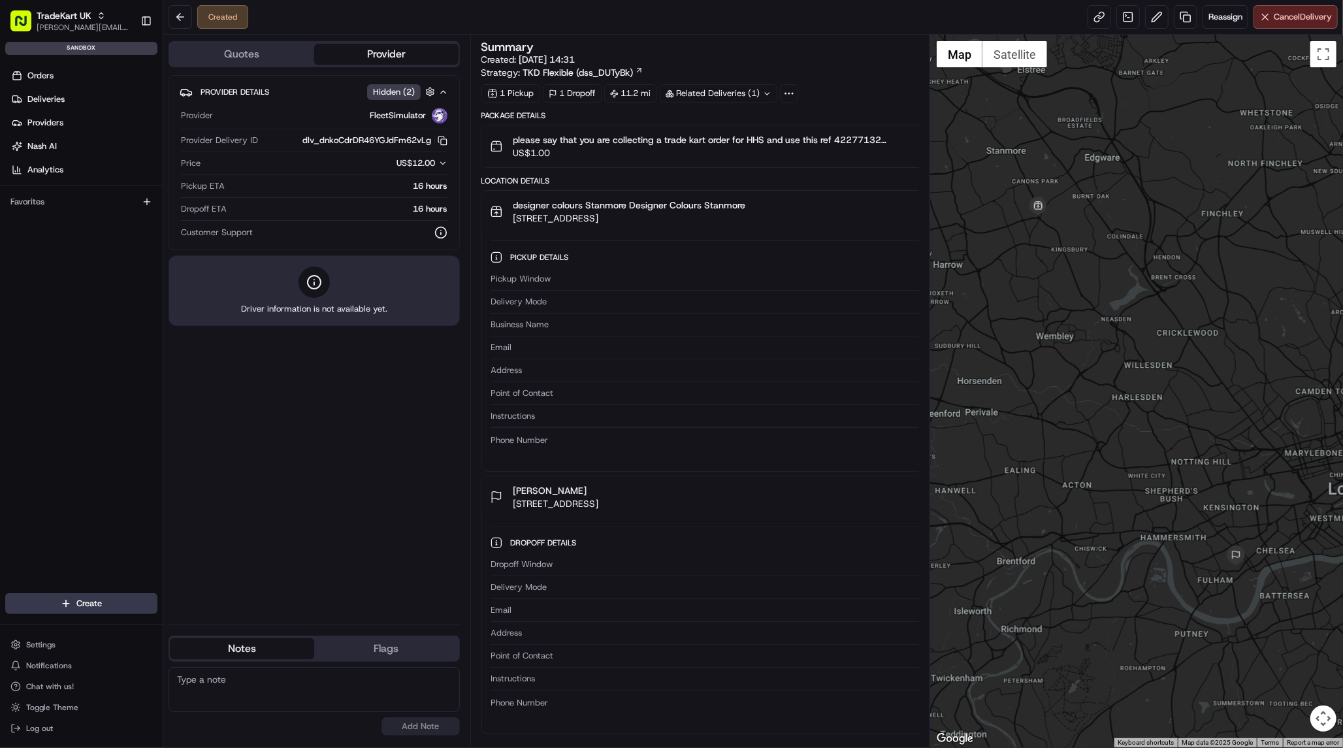
click at [693, 212] on span "389-391 Honeypot Lane, Stanmore, London, HA7 1JJ, GB" at bounding box center [630, 218] width 233 height 13
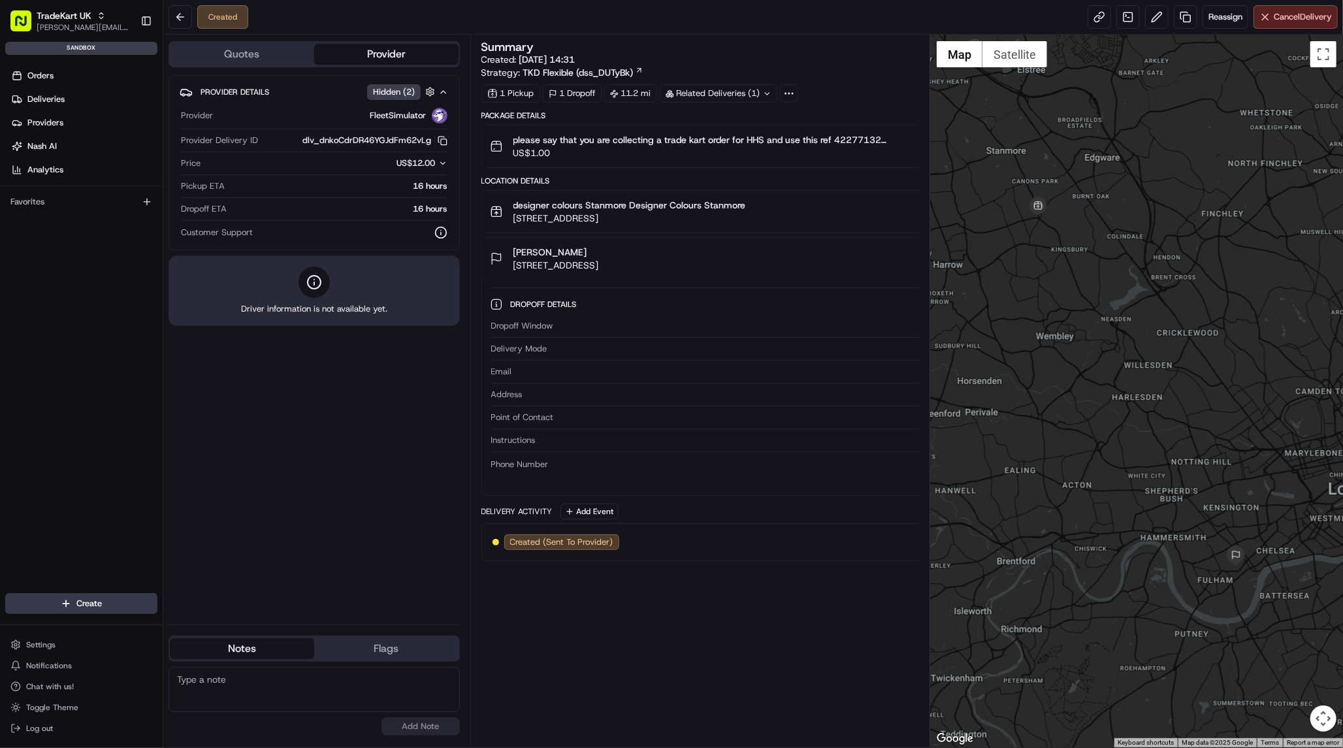
click at [673, 123] on div "Package Details please say that you are collecting a trade kart order for HHS a…" at bounding box center [1011, 138] width 1058 height 57
click at [672, 143] on span "please say that you are collecting a trade kart order for HHS and use this ref …" at bounding box center [1012, 139] width 996 height 13
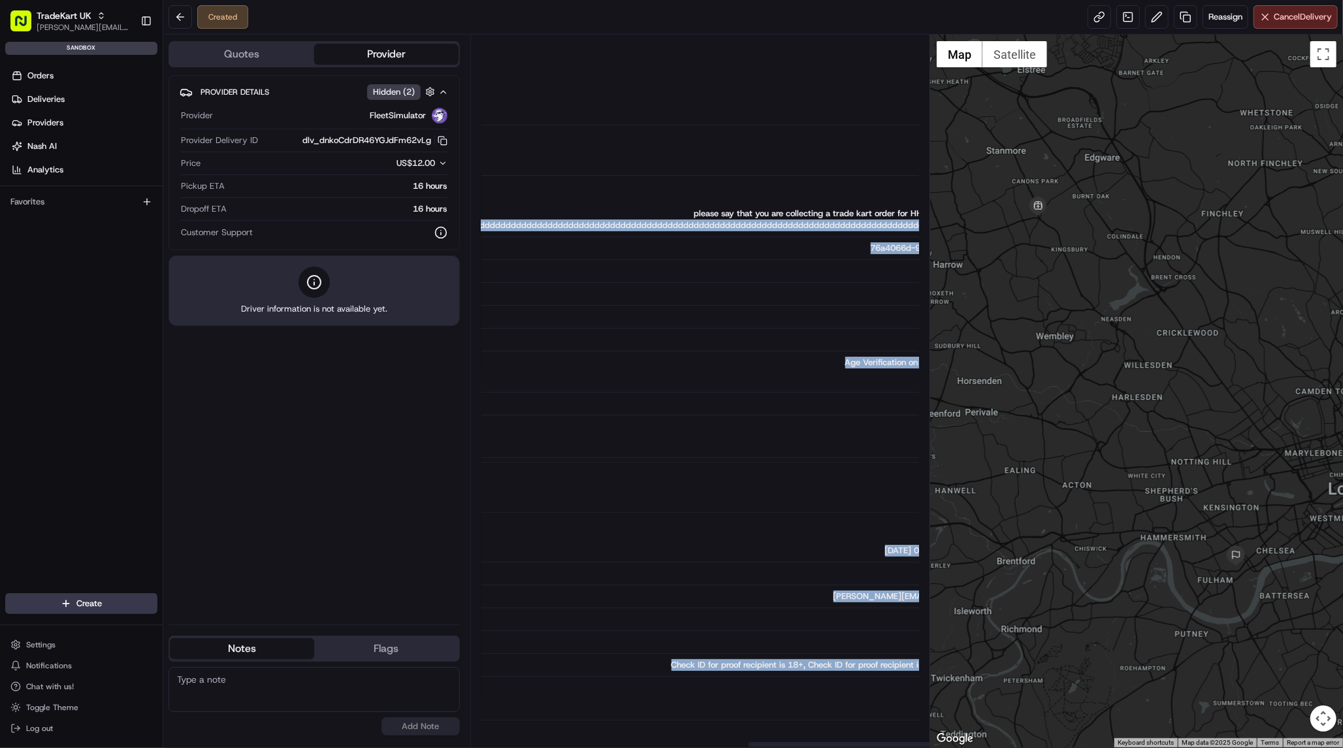
scroll to position [0, 669]
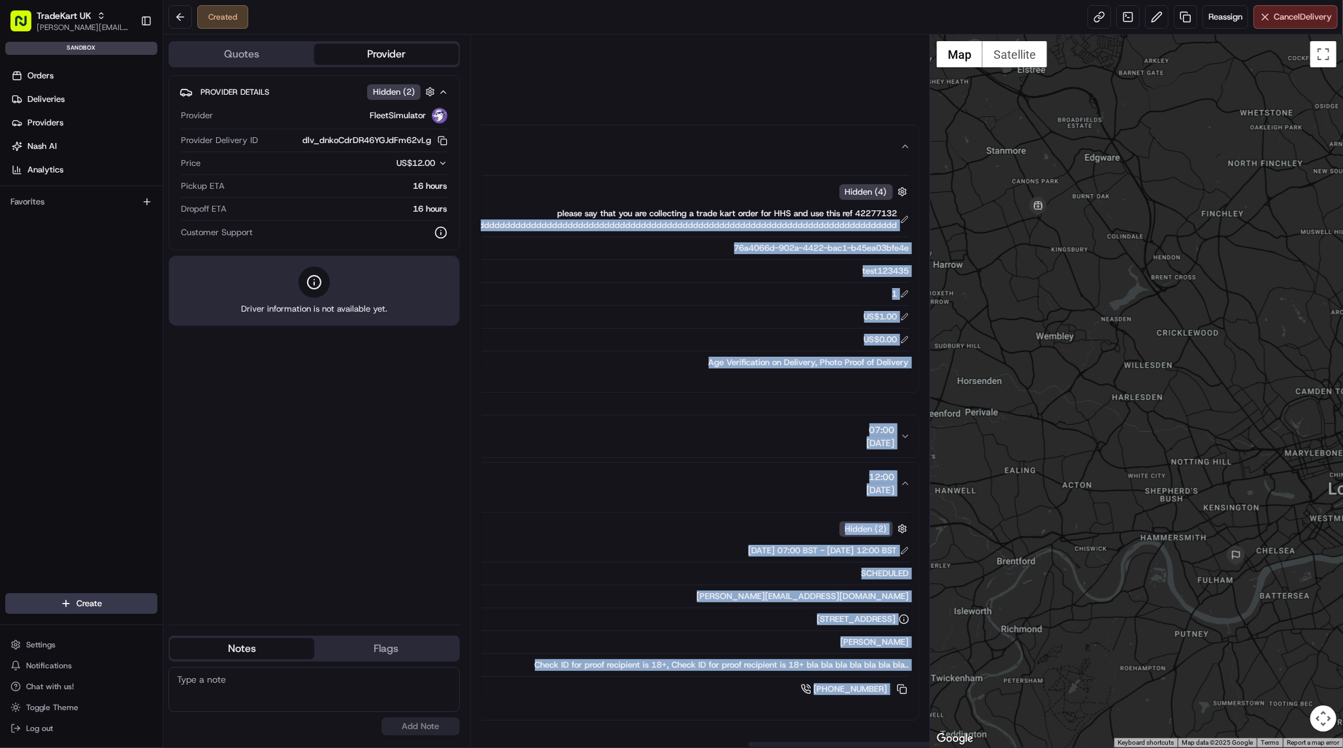
drag, startPoint x: 695, startPoint y: 226, endPoint x: 968, endPoint y: 225, distance: 273.1
click at [968, 225] on div "Quotes Provider Provider Details Hidden ( 2 ) Provider FleetSimulator Provider …" at bounding box center [753, 391] width 1180 height 713
click at [753, 295] on div "1" at bounding box center [415, 294] width 987 height 12
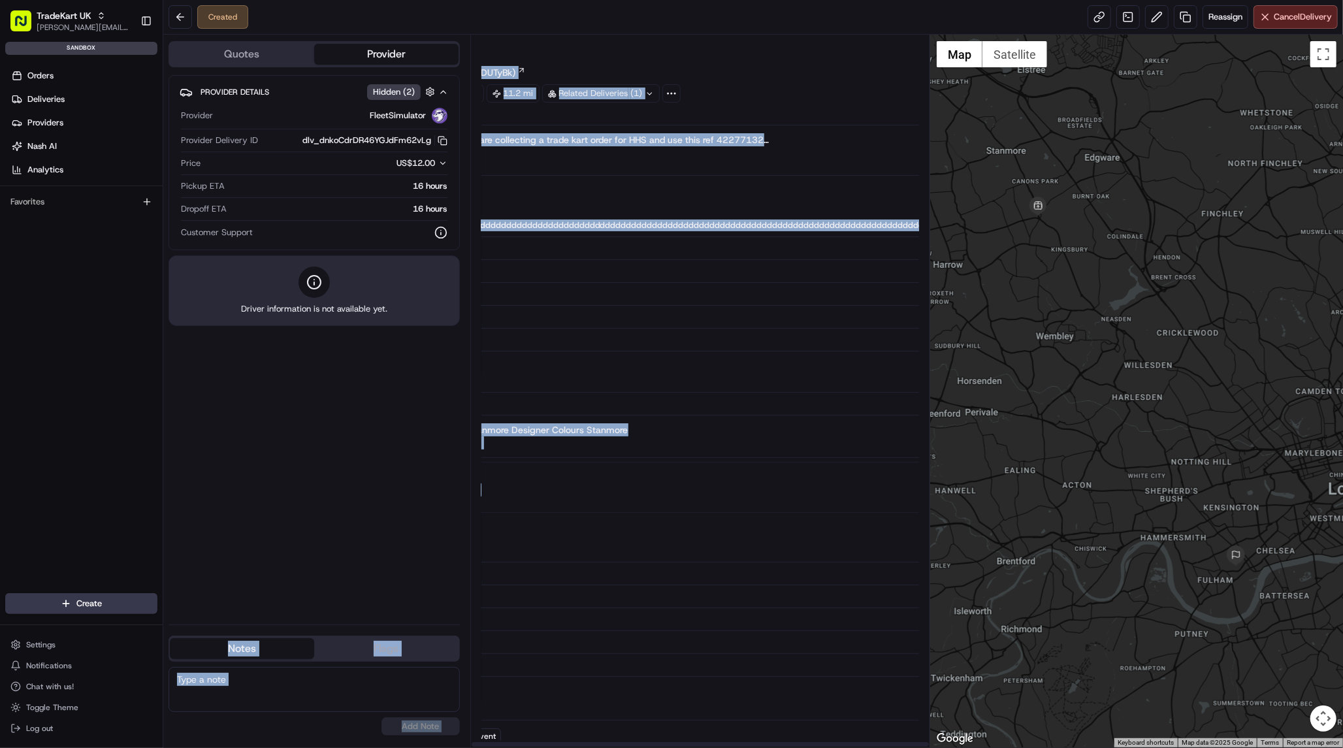
scroll to position [0, 0]
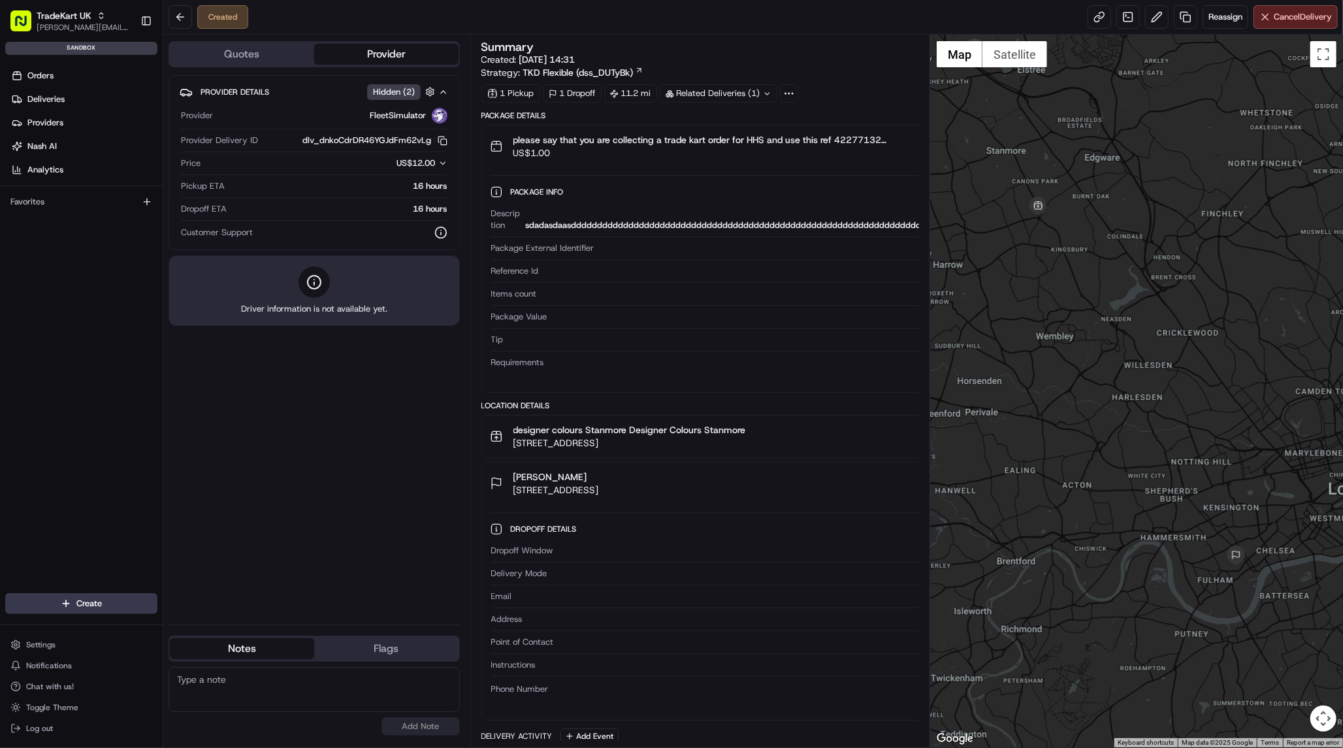
drag, startPoint x: 761, startPoint y: 551, endPoint x: 648, endPoint y: 544, distance: 113.3
click at [648, 545] on div "20/08/2025 07:00 BST - 20/08/2025 12:00 BST" at bounding box center [1044, 551] width 971 height 12
click at [614, 195] on div "Package Info Hidden ( 4 )" at bounding box center [1021, 192] width 1020 height 16
click at [563, 188] on span "Package Info" at bounding box center [539, 192] width 56 height 10
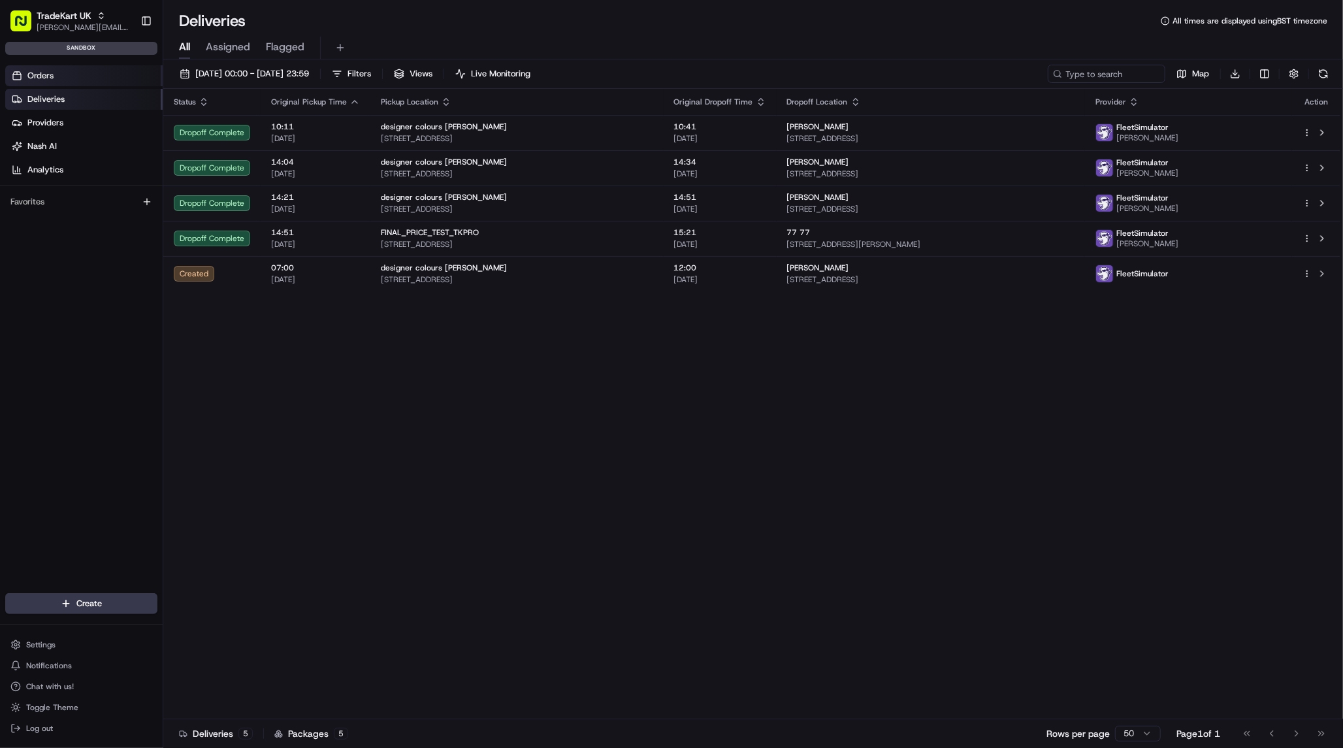
click at [81, 82] on link "Orders" at bounding box center [83, 75] width 157 height 21
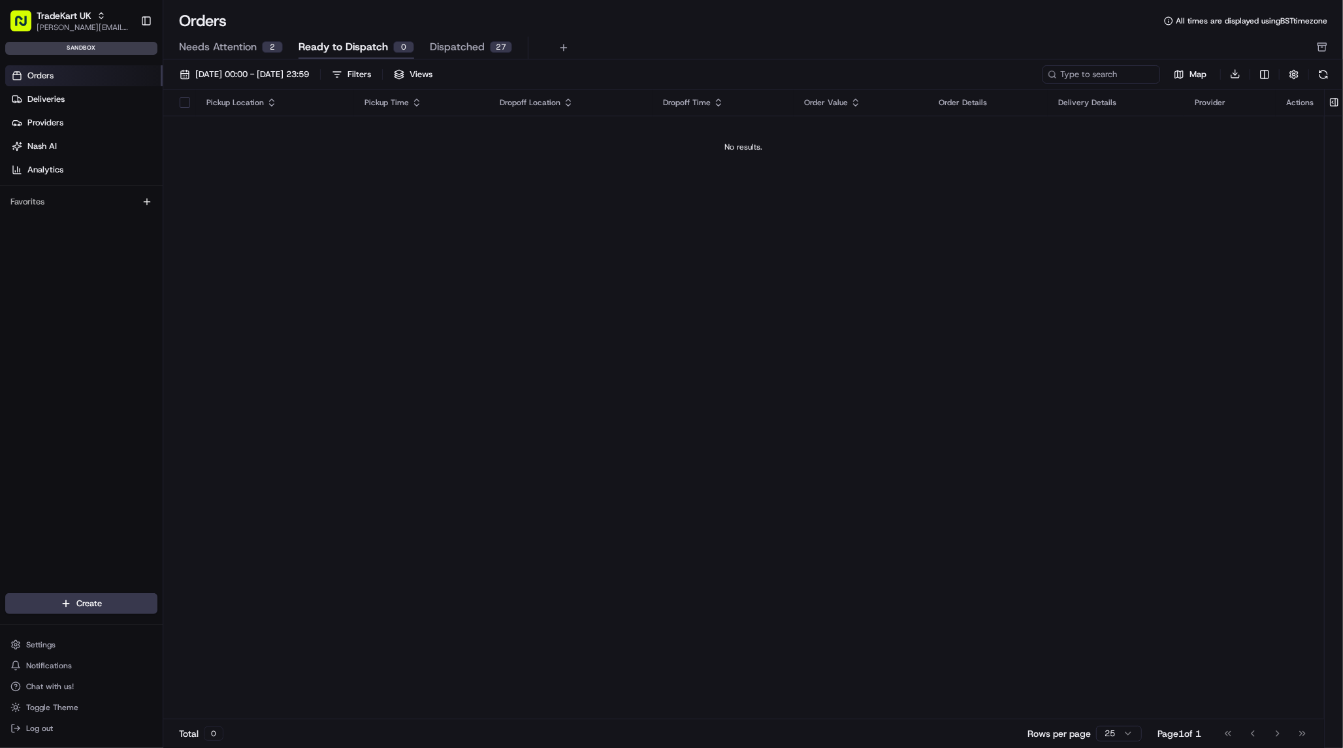
click at [242, 50] on span "Needs Attention" at bounding box center [218, 47] width 78 height 16
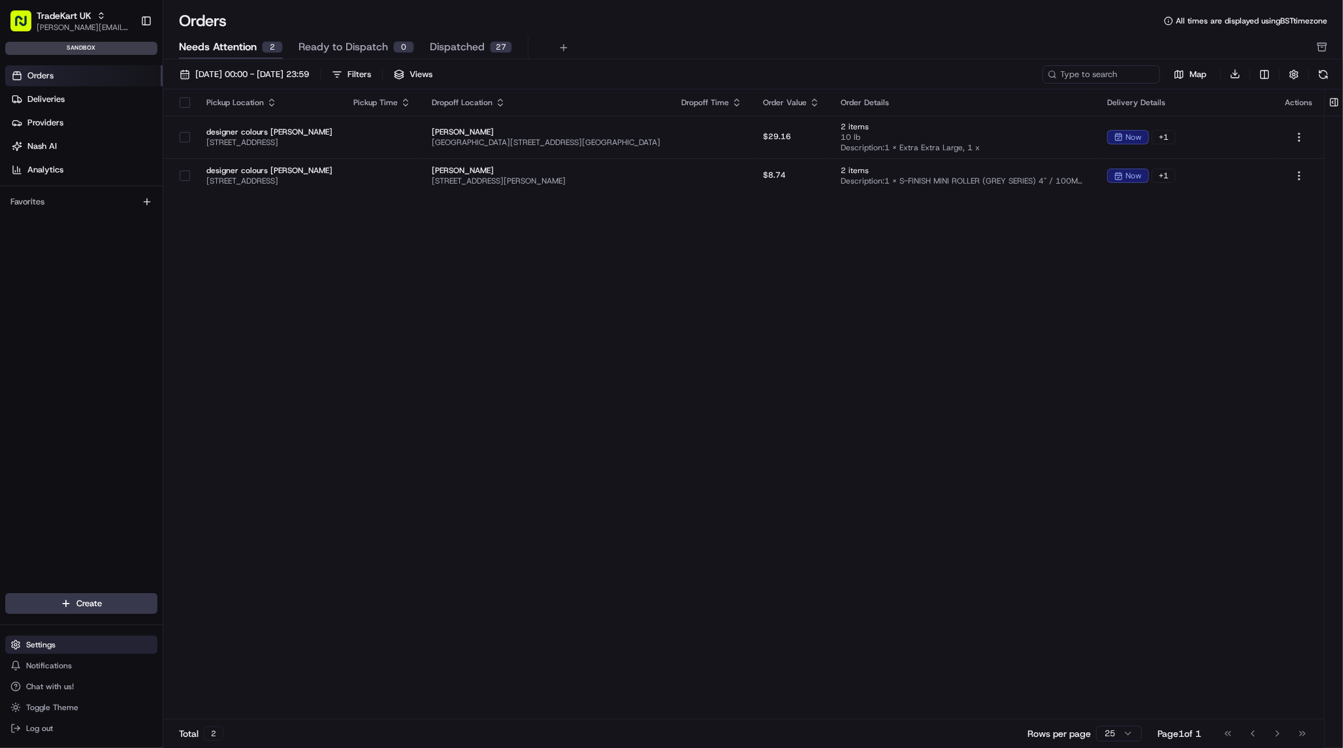
click at [78, 653] on button "Settings" at bounding box center [81, 645] width 152 height 18
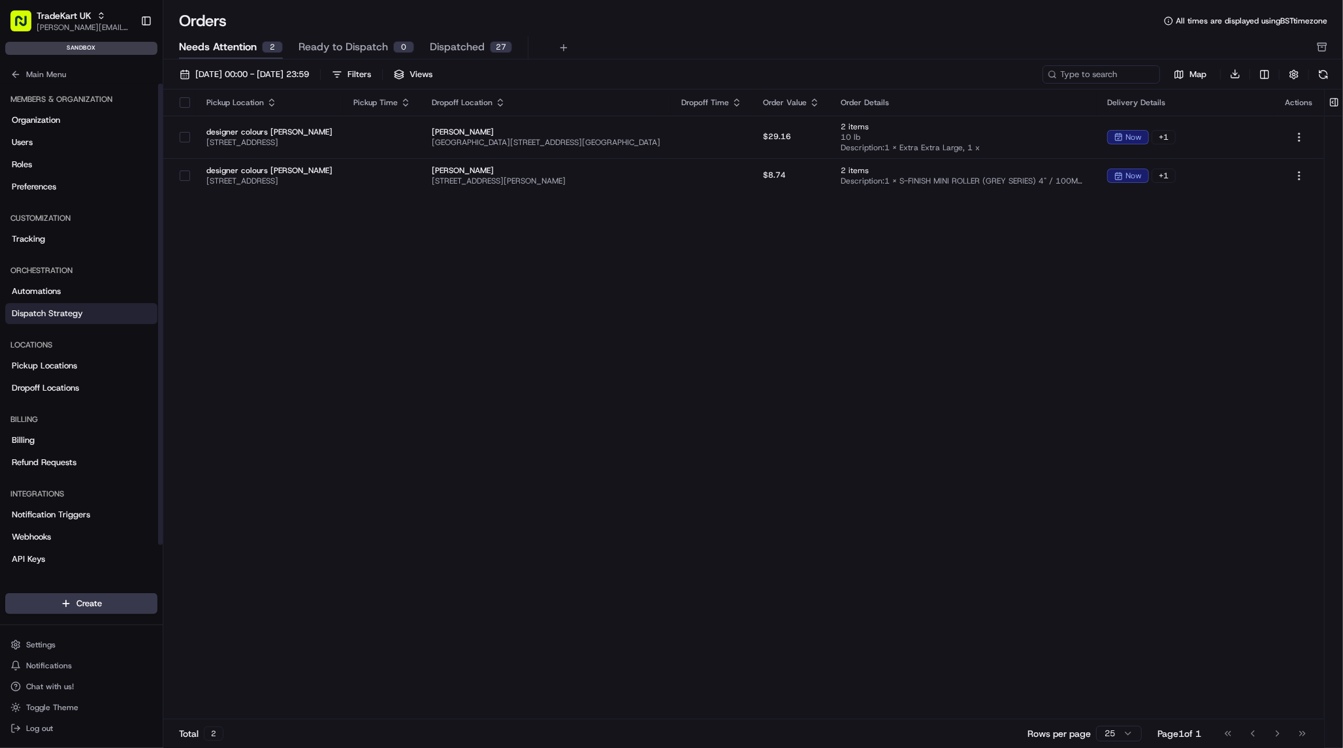
click at [46, 320] on link "Dispatch Strategy" at bounding box center [81, 313] width 152 height 21
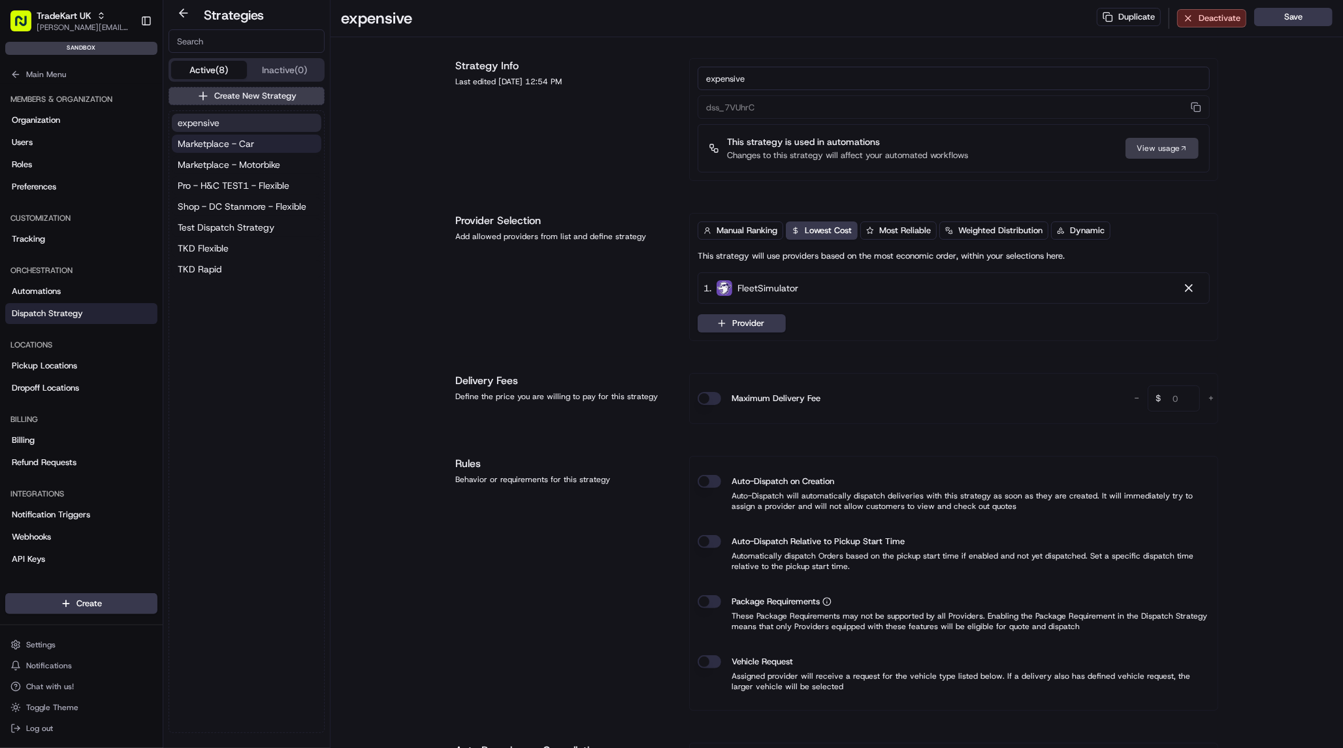
click at [260, 145] on button "Marketplace - Car" at bounding box center [247, 144] width 150 height 18
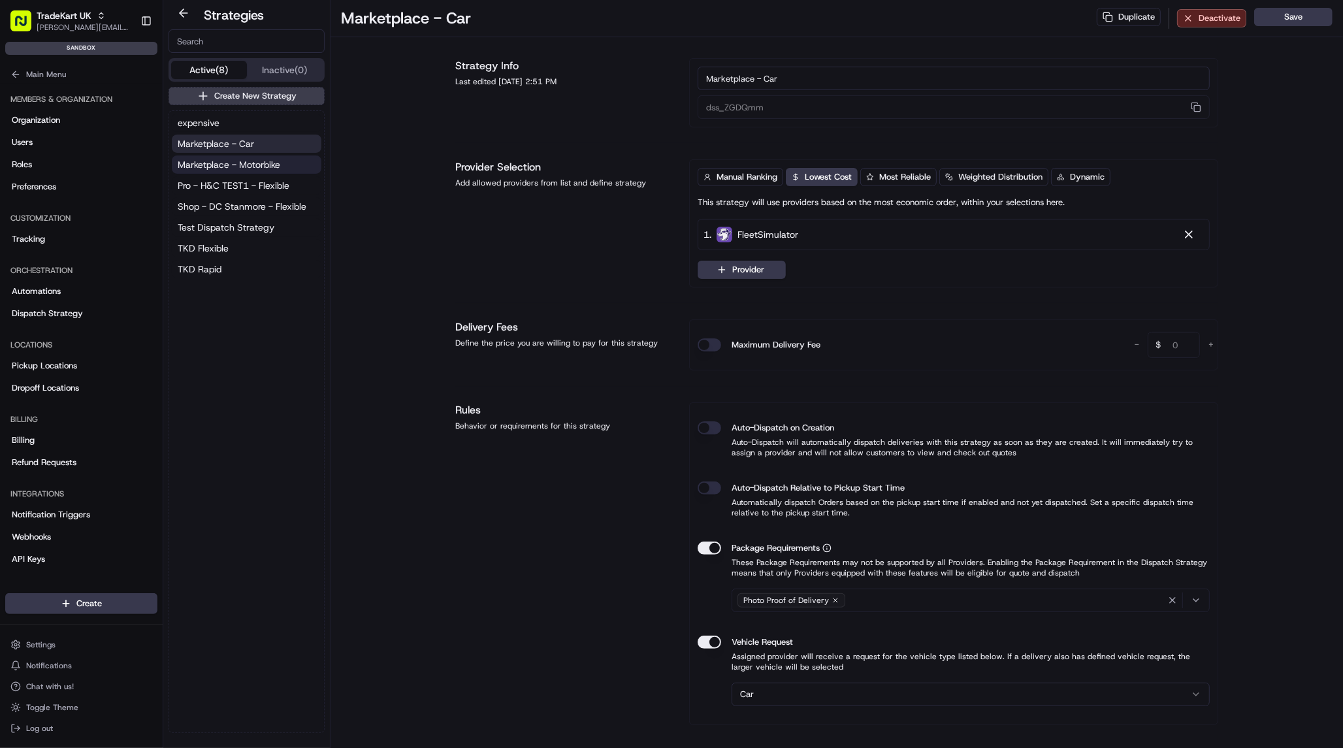
click at [259, 166] on span "Marketplace - Motorbike" at bounding box center [229, 164] width 103 height 13
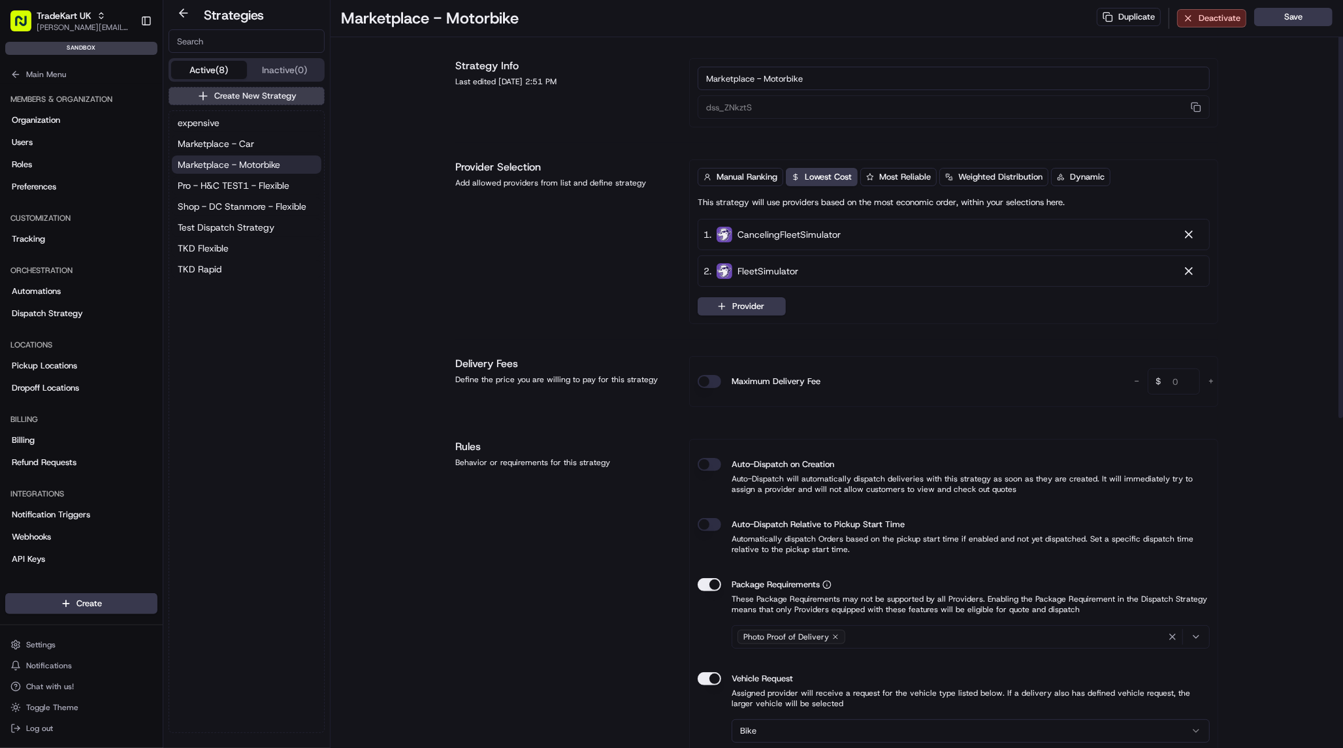
click at [355, 289] on div "Marketplace - Motorbike Duplicate Deactivate Save Strategy Info Last edited [DA…" at bounding box center [837, 670] width 1013 height 1341
click at [242, 238] on div "expensive Marketplace - Car Marketplace - Motorbike Pro - H&C TEST1 - Flexible …" at bounding box center [246, 196] width 155 height 170
click at [241, 240] on button "TKD Flexible" at bounding box center [247, 248] width 150 height 18
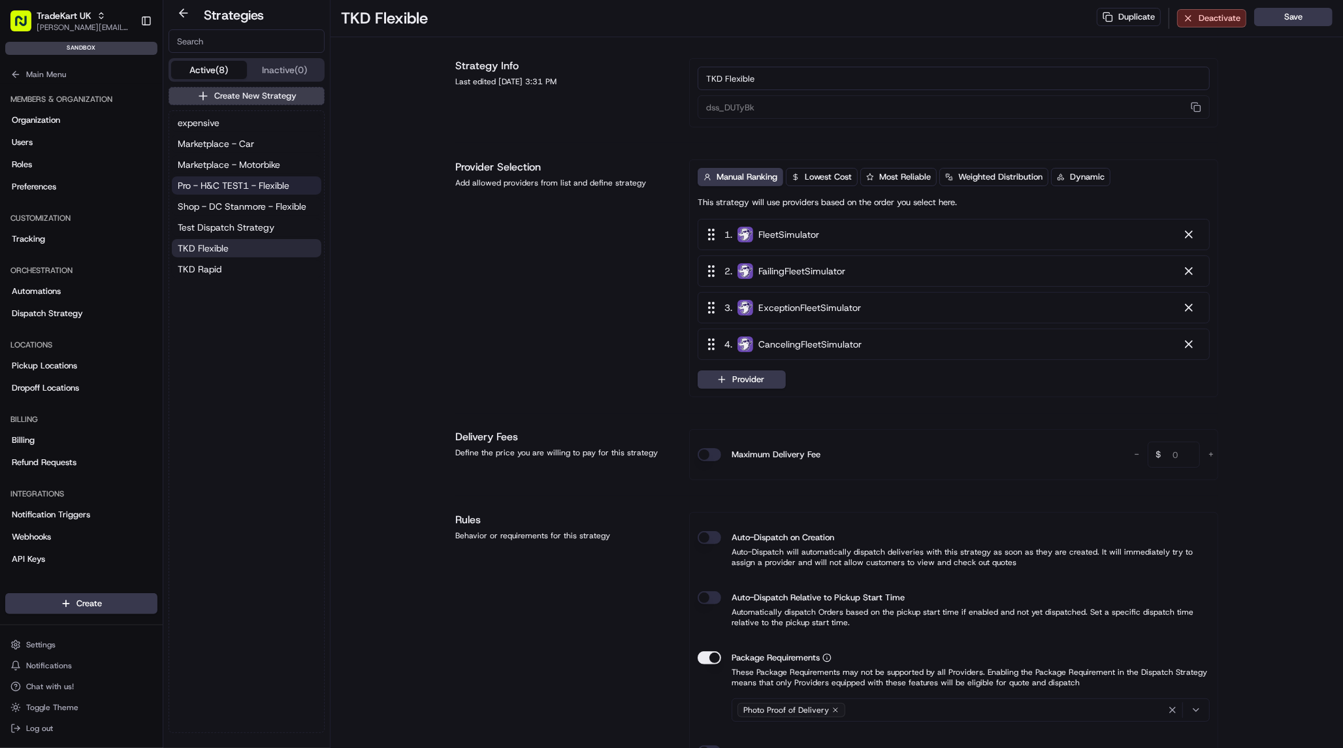
click at [244, 186] on span "Pro - H&C TEST1 - Flexible" at bounding box center [234, 185] width 112 height 13
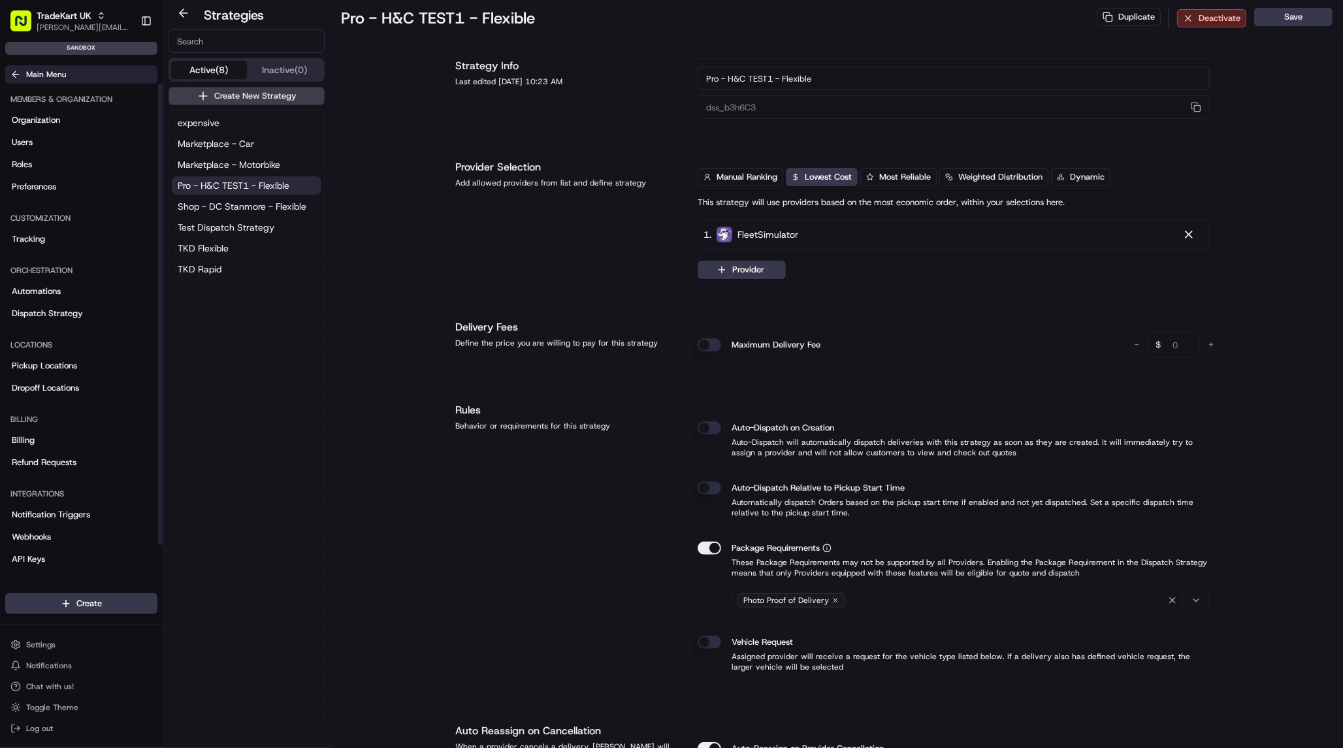
click at [52, 78] on span "Main Menu" at bounding box center [46, 74] width 40 height 10
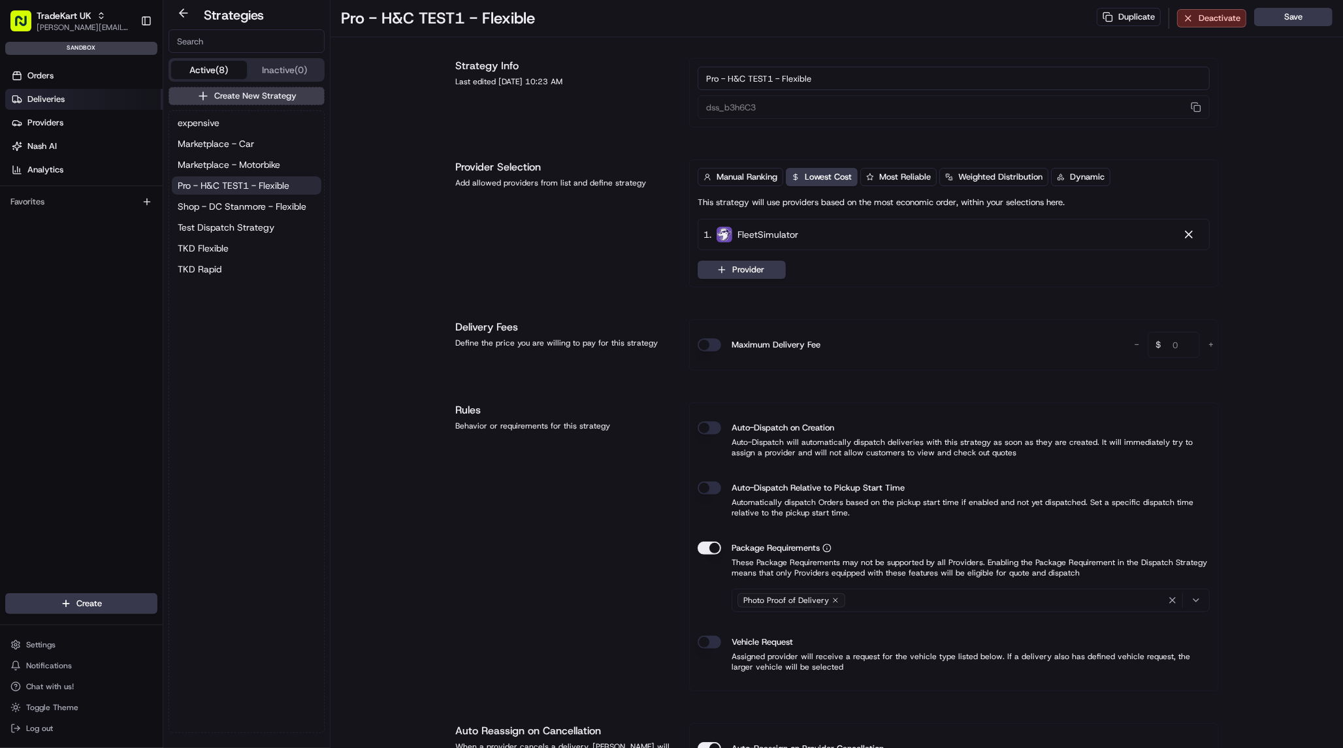
click at [90, 91] on link "Deliveries" at bounding box center [83, 99] width 157 height 21
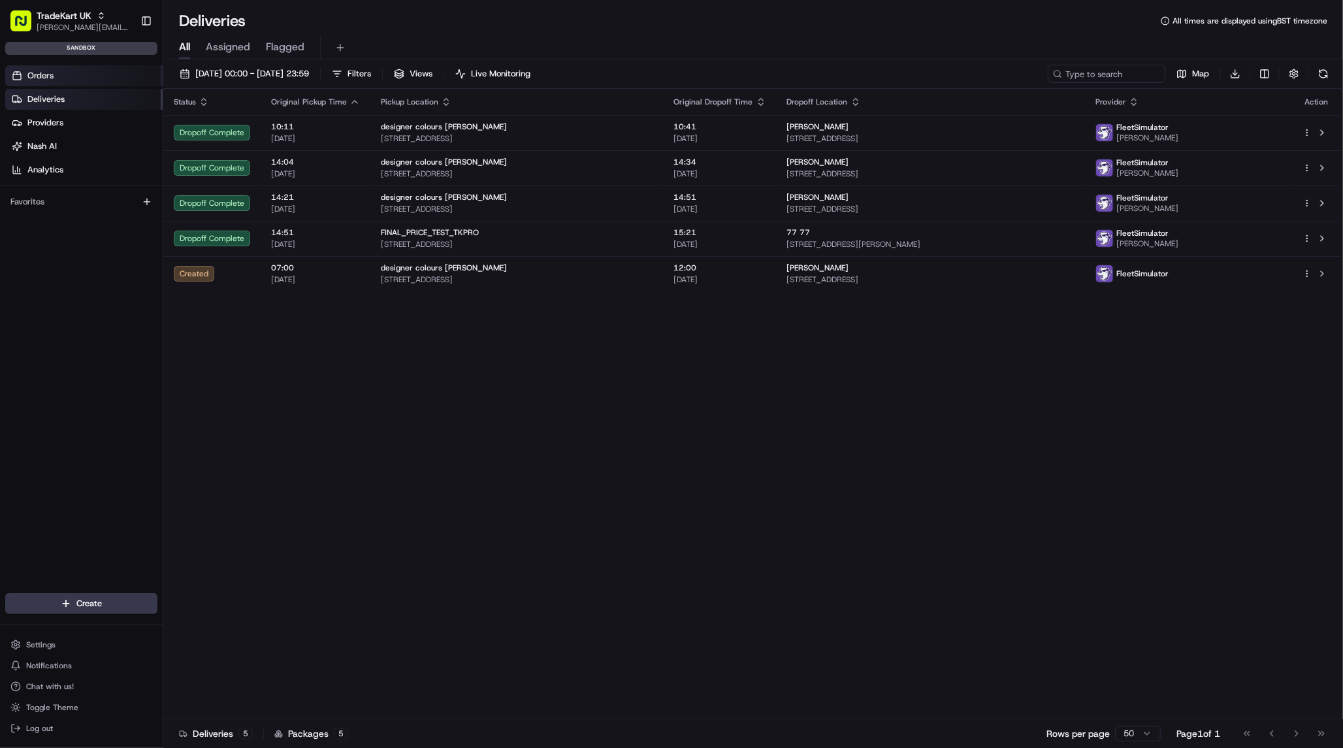
click at [88, 74] on link "Orders" at bounding box center [83, 75] width 157 height 21
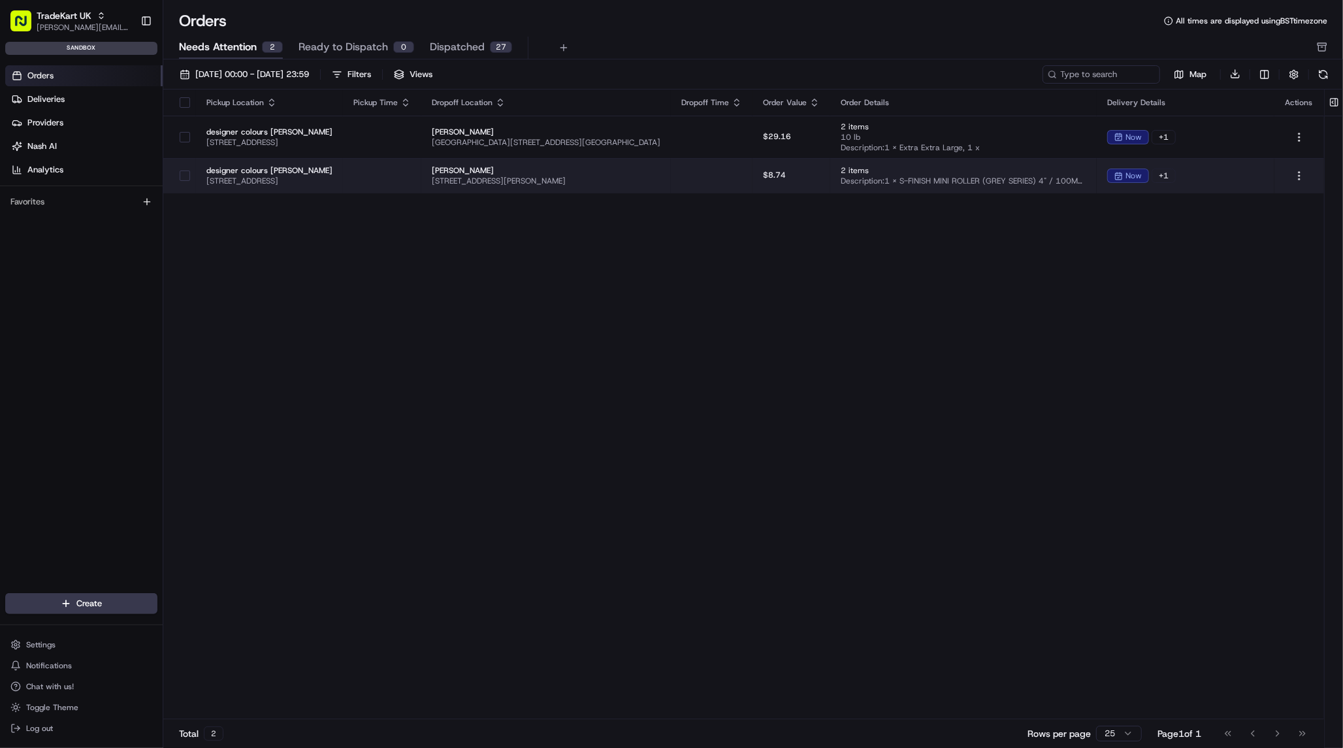
click at [830, 188] on td "$8.74" at bounding box center [792, 175] width 78 height 35
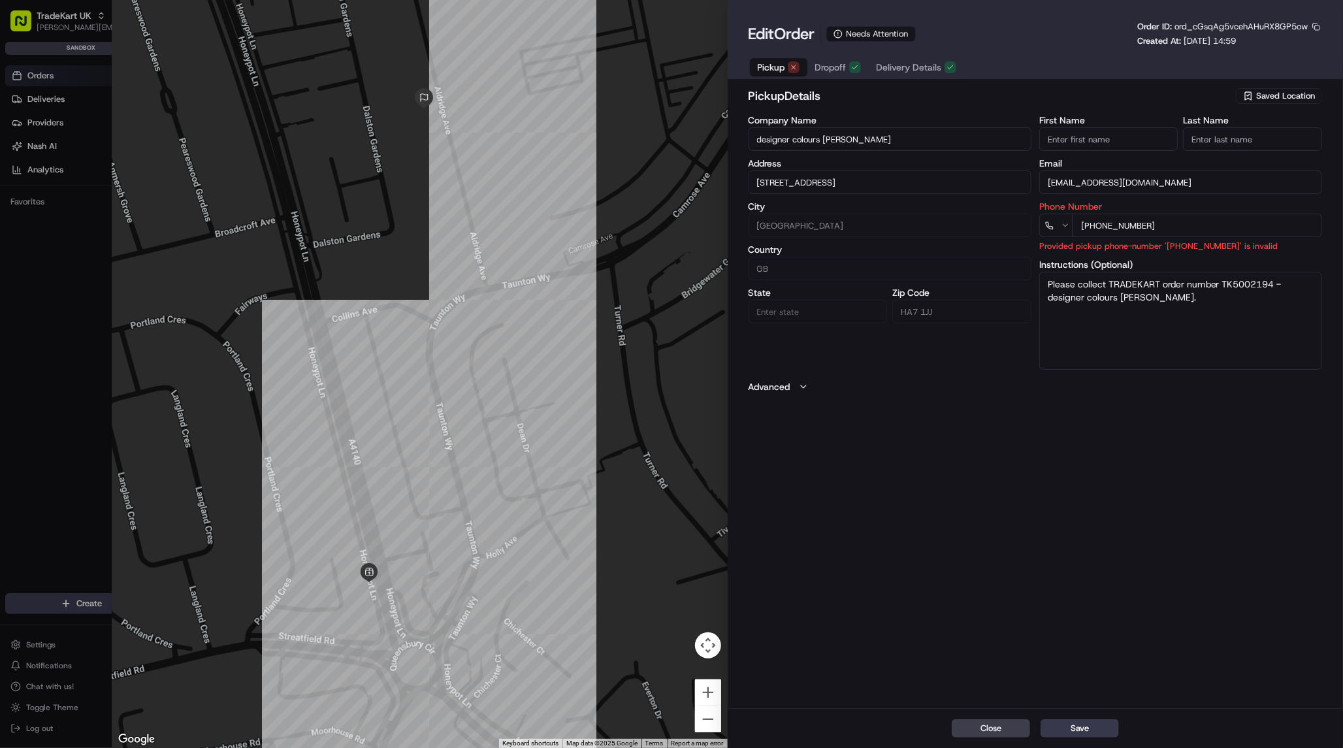
click at [804, 393] on button "Advanced" at bounding box center [1036, 386] width 574 height 13
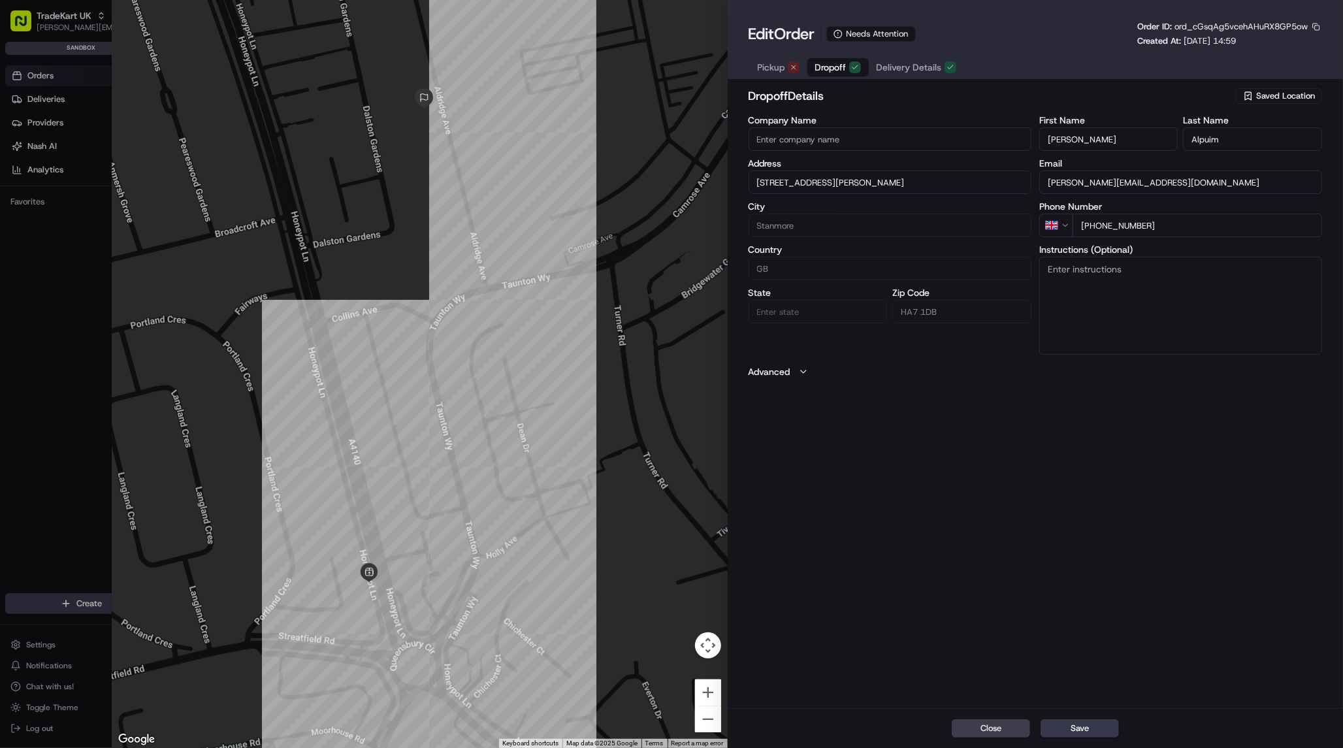
click at [827, 70] on span "Dropoff" at bounding box center [830, 67] width 31 height 13
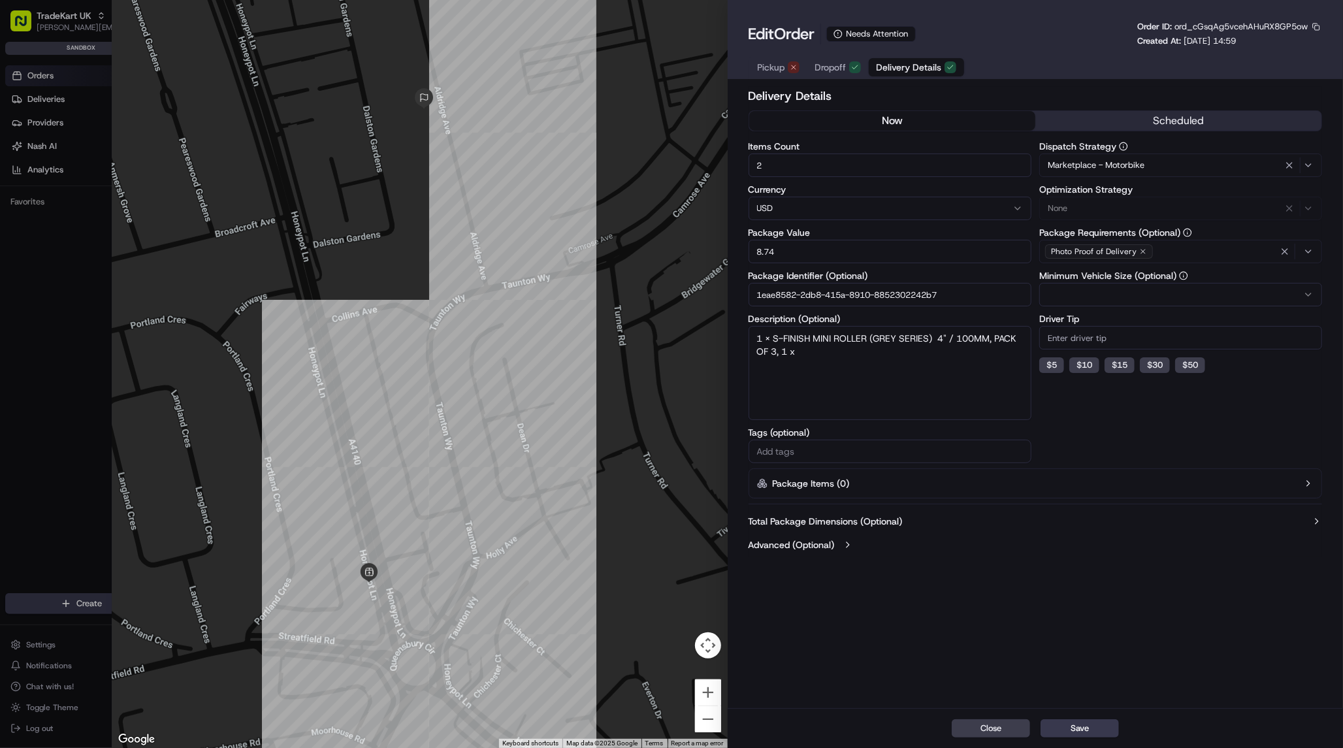
click at [897, 67] on span "Delivery Details" at bounding box center [909, 67] width 65 height 13
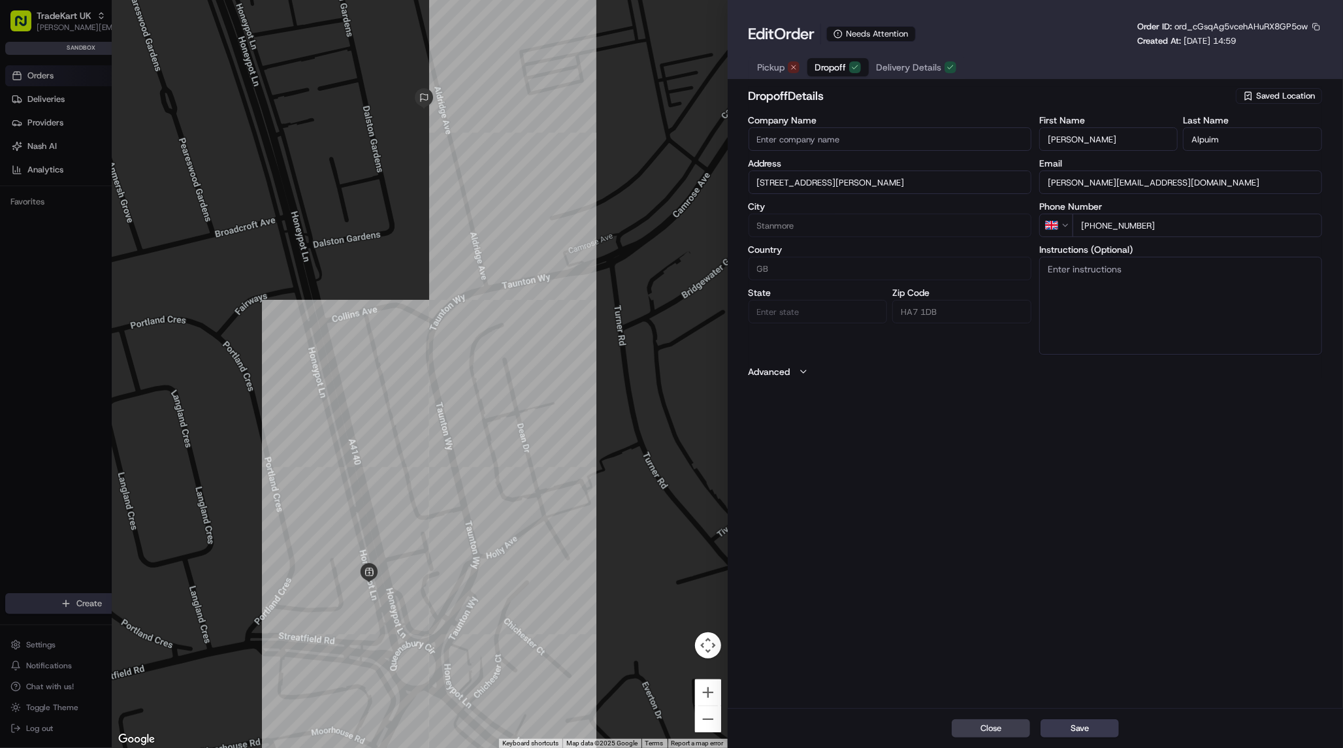
click at [848, 69] on button "Dropoff" at bounding box center [838, 67] width 61 height 18
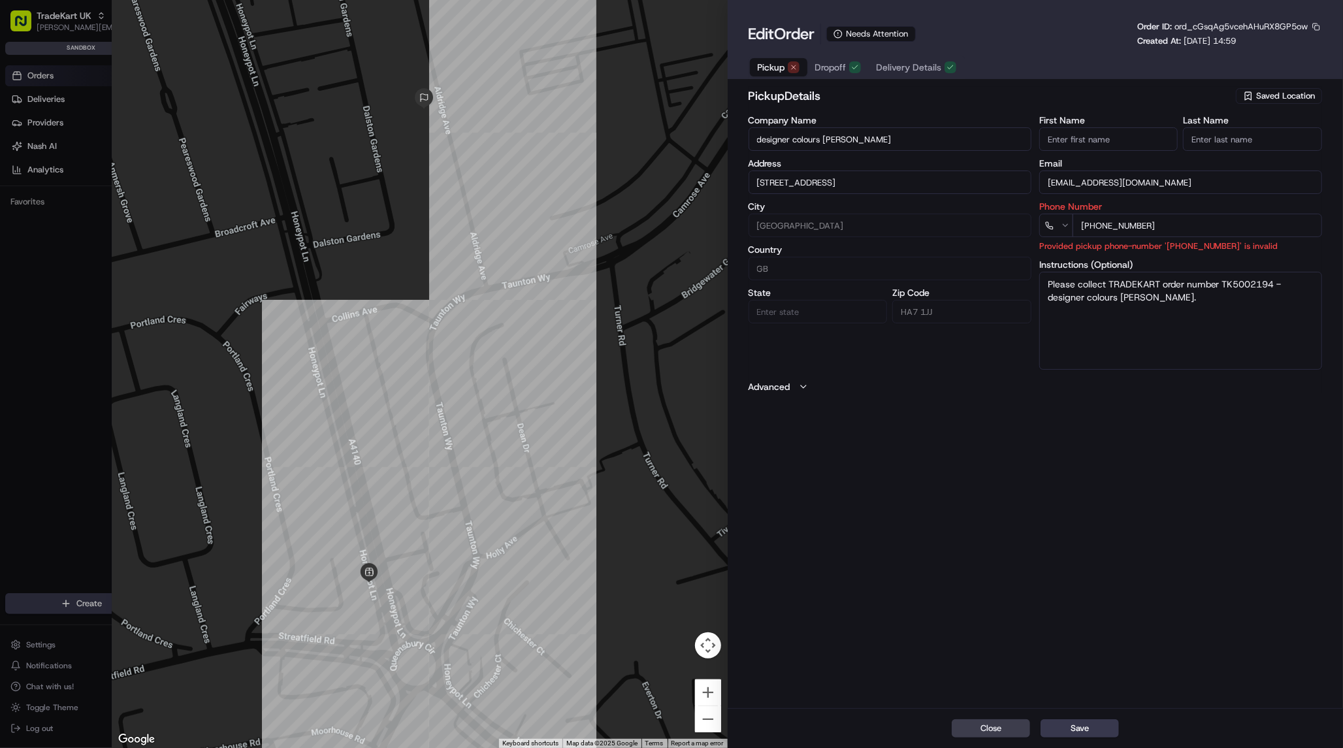
click at [778, 70] on span "Pickup" at bounding box center [771, 67] width 27 height 13
drag, startPoint x: 1100, startPoint y: 222, endPoint x: 1191, endPoint y: 225, distance: 91.5
click at [1191, 225] on input "[PHONE_NUMBER]" at bounding box center [1198, 226] width 250 height 24
click at [838, 72] on span "Dropoff" at bounding box center [830, 67] width 31 height 13
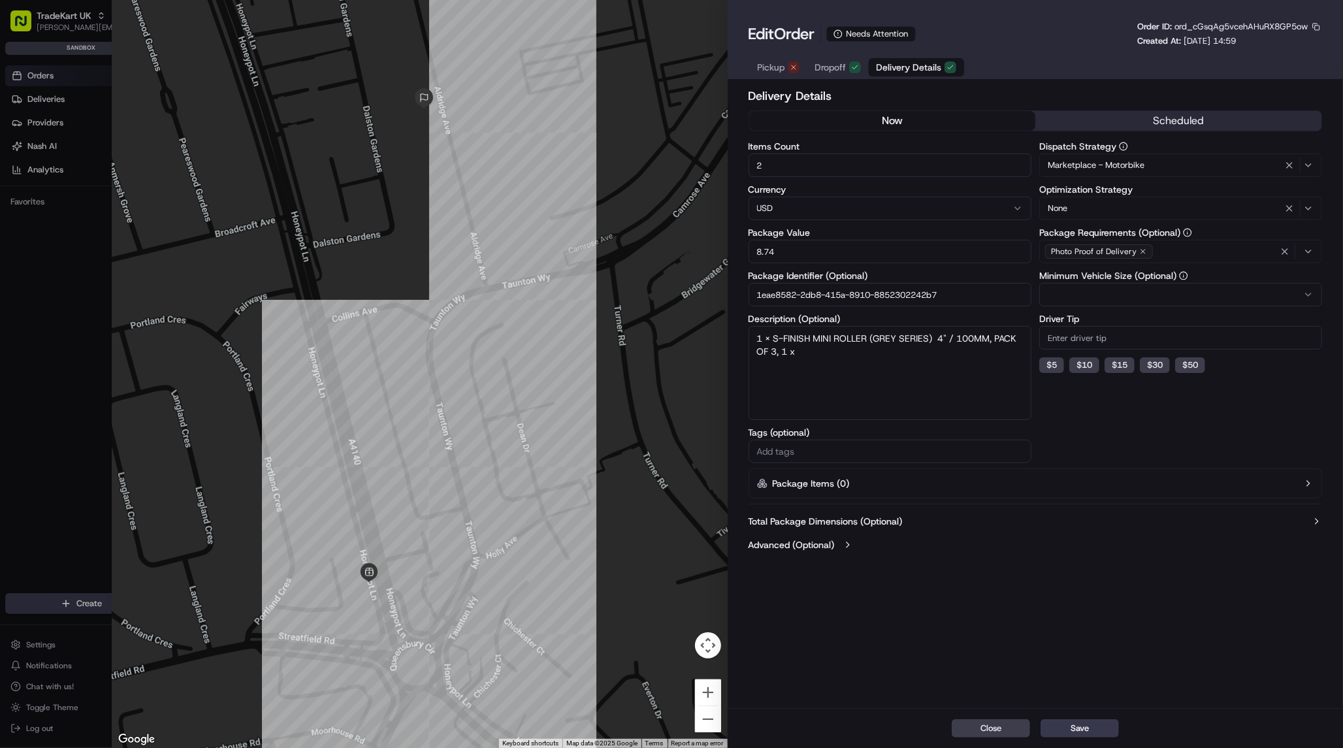
click at [891, 67] on span "Delivery Details" at bounding box center [909, 67] width 65 height 13
drag, startPoint x: 975, startPoint y: 295, endPoint x: 745, endPoint y: 293, distance: 230.6
click at [745, 293] on div "Delivery Details now scheduled Items Count 2 Currency USD Package Value 8.74 Pa…" at bounding box center [1035, 396] width 615 height 624
